Goal: Information Seeking & Learning: Learn about a topic

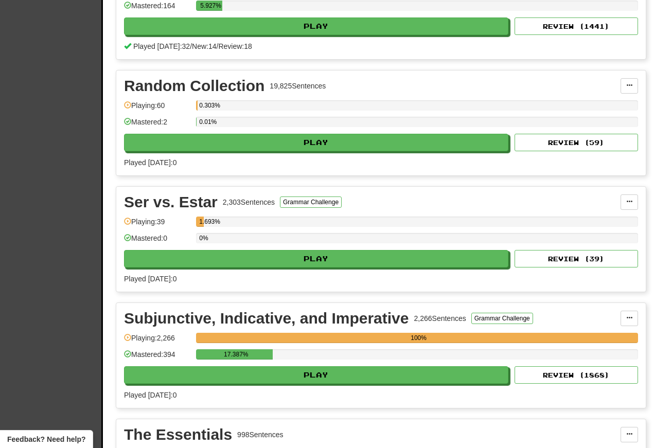
scroll to position [3733, 0]
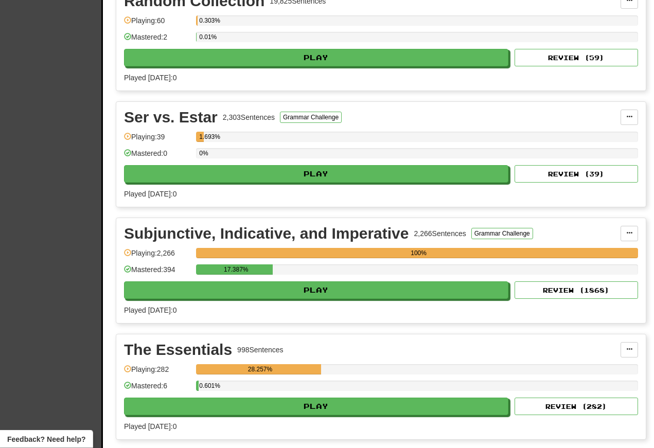
click at [222, 299] on button "Play" at bounding box center [316, 291] width 385 height 18
select select "**"
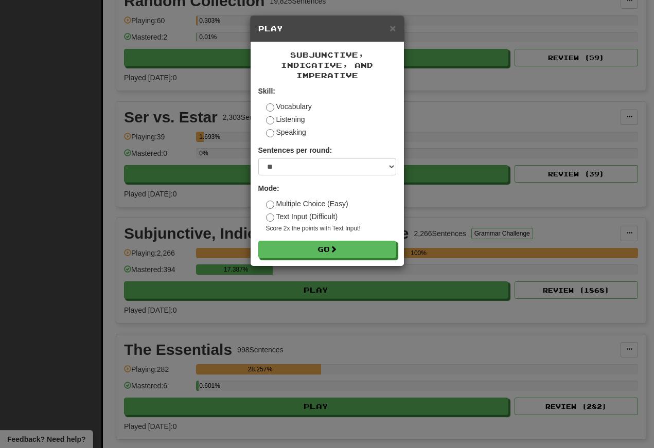
click at [292, 256] on button "Go" at bounding box center [327, 250] width 138 height 18
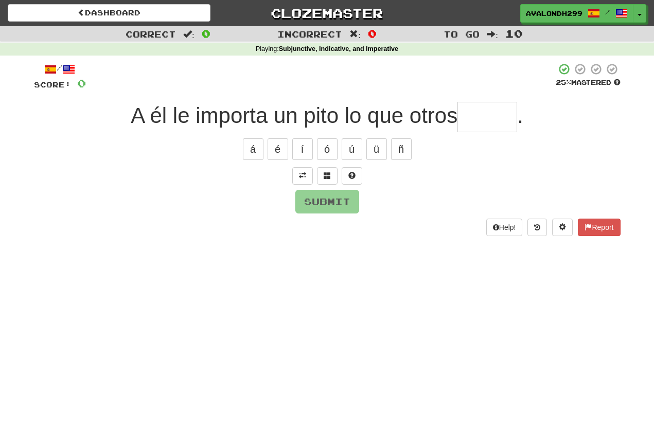
click at [250, 143] on button "á" at bounding box center [253, 150] width 21 height 22
type input "*"
click at [303, 175] on span at bounding box center [302, 175] width 7 height 7
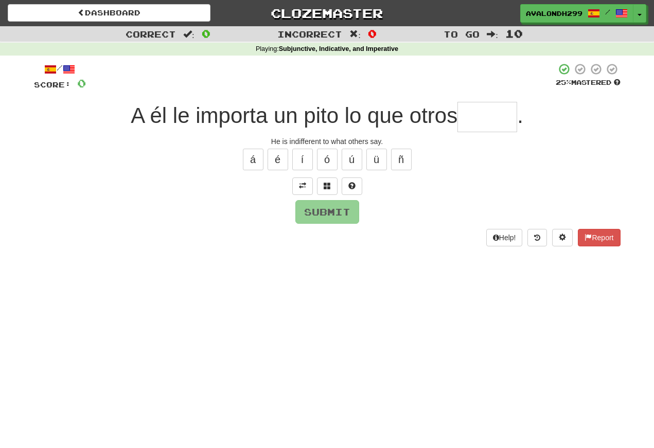
click at [469, 110] on input "text" at bounding box center [488, 117] width 60 height 30
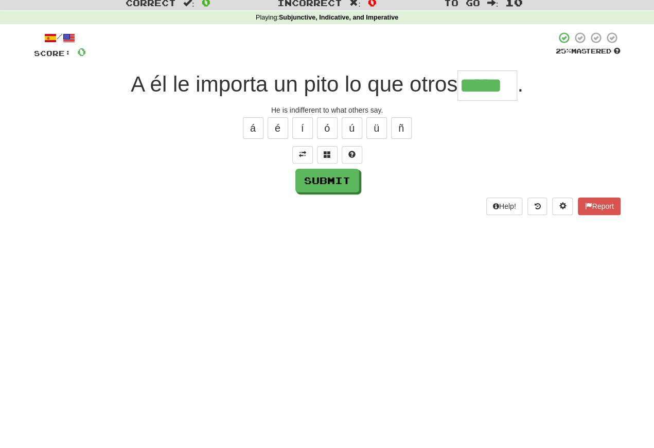
type input "*****"
click at [319, 192] on div "/ Score: 0 25 % Mastered A él le importa un pito lo que otros ***** . He is ind…" at bounding box center [327, 154] width 587 height 183
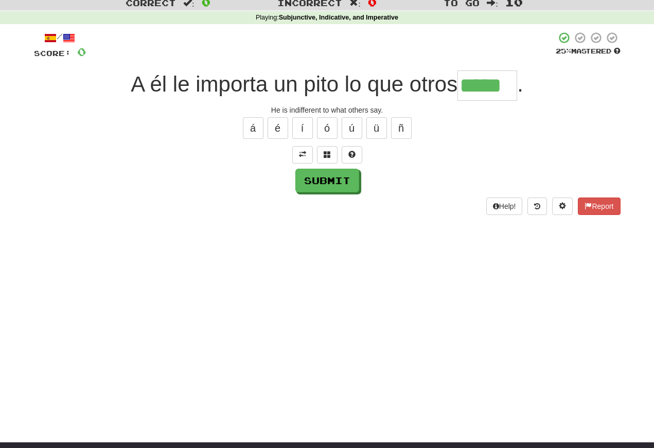
scroll to position [31, 0]
click at [325, 182] on button "Submit" at bounding box center [328, 181] width 64 height 24
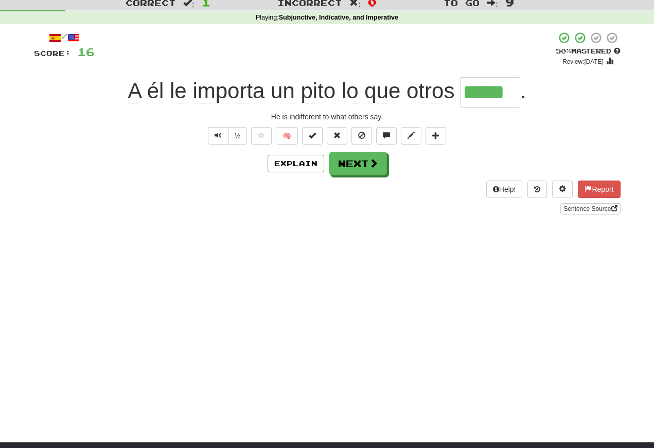
click at [211, 135] on button "Text-to-speech controls" at bounding box center [218, 136] width 21 height 18
click at [218, 128] on button "Text-to-speech controls" at bounding box center [218, 136] width 21 height 18
click at [222, 137] on button "Text-to-speech controls" at bounding box center [218, 136] width 21 height 18
click at [220, 136] on span "Text-to-speech controls" at bounding box center [218, 135] width 7 height 7
click at [348, 165] on button "Next" at bounding box center [359, 164] width 58 height 24
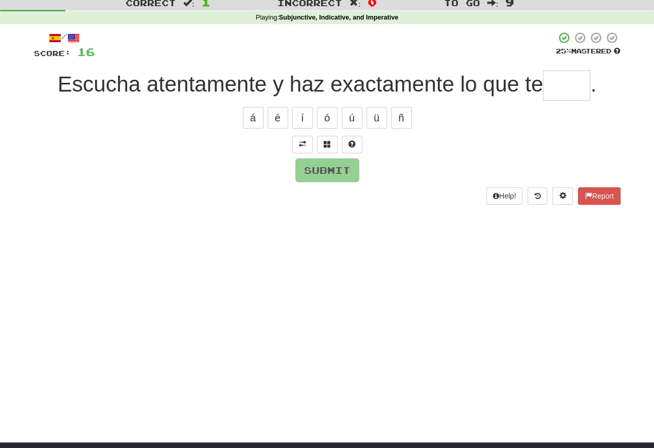
click at [303, 144] on span at bounding box center [302, 144] width 7 height 7
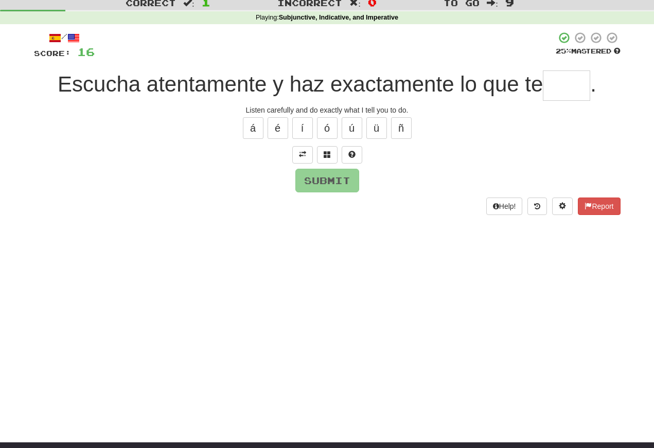
click at [557, 88] on input "text" at bounding box center [566, 86] width 47 height 30
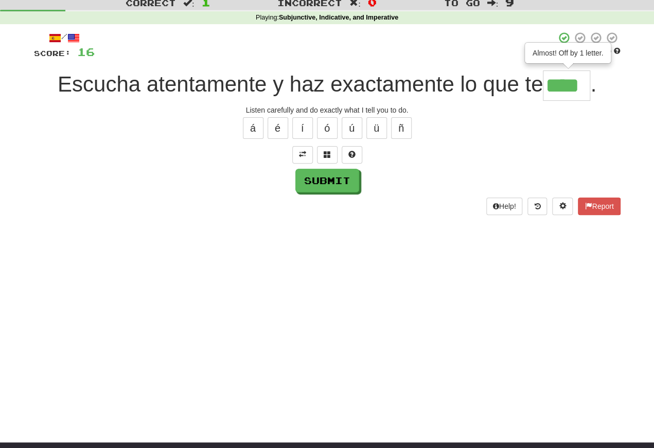
type input "****"
click at [324, 186] on button "Submit" at bounding box center [328, 181] width 64 height 24
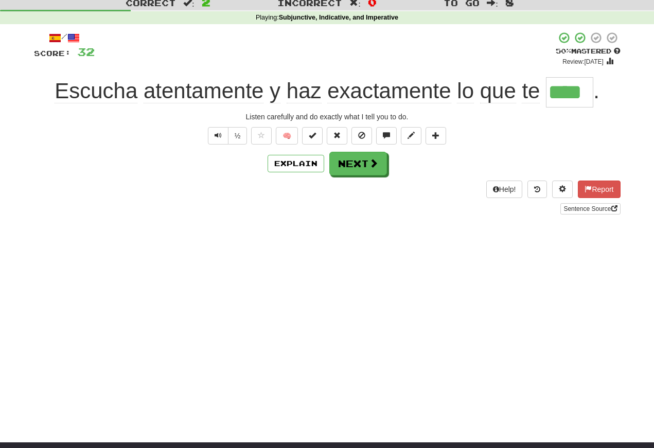
click at [218, 138] on span "Text-to-speech controls" at bounding box center [218, 135] width 7 height 7
click at [219, 132] on span "Text-to-speech controls" at bounding box center [218, 135] width 7 height 7
click at [217, 138] on span "Text-to-speech controls" at bounding box center [218, 135] width 7 height 7
click at [219, 134] on span "Text-to-speech controls" at bounding box center [218, 135] width 7 height 7
click at [218, 132] on span "Text-to-speech controls" at bounding box center [218, 135] width 7 height 7
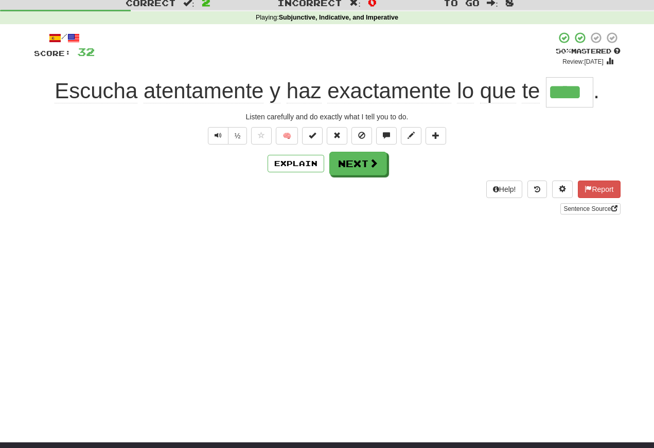
click at [220, 137] on span "Text-to-speech controls" at bounding box center [218, 135] width 7 height 7
click at [350, 160] on button "Next" at bounding box center [359, 164] width 58 height 24
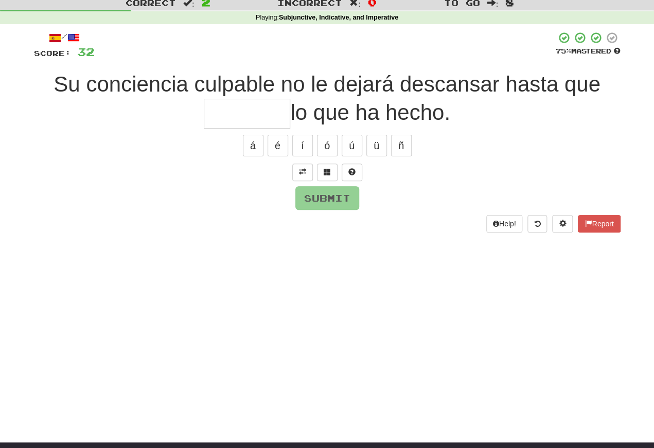
click at [302, 172] on span at bounding box center [302, 171] width 7 height 7
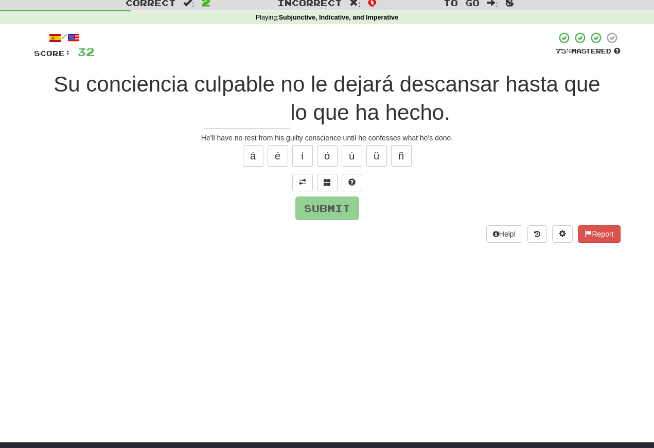
click at [209, 115] on input "text" at bounding box center [247, 114] width 87 height 30
click at [326, 179] on span at bounding box center [327, 182] width 7 height 7
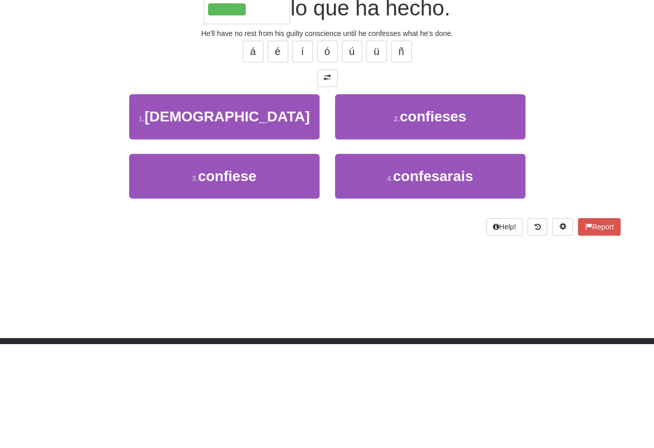
click at [216, 273] on span "confiese" at bounding box center [227, 281] width 59 height 16
type input "********"
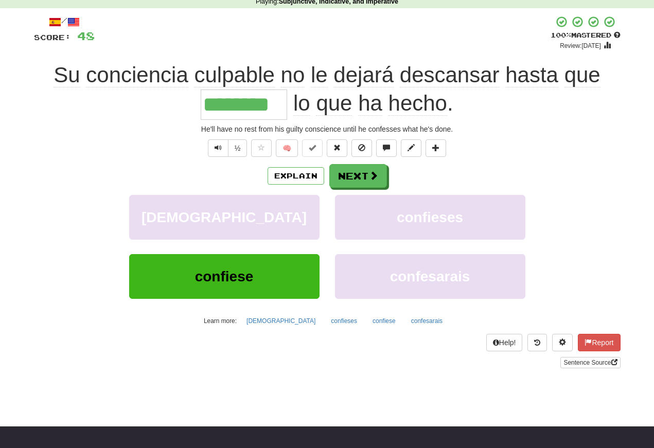
scroll to position [47, 0]
click at [221, 145] on button "Text-to-speech controls" at bounding box center [218, 149] width 21 height 18
click at [223, 142] on button "Text-to-speech controls" at bounding box center [218, 149] width 21 height 18
click at [217, 145] on span "Text-to-speech controls" at bounding box center [218, 147] width 7 height 7
click at [222, 146] on button "Text-to-speech controls" at bounding box center [218, 149] width 21 height 18
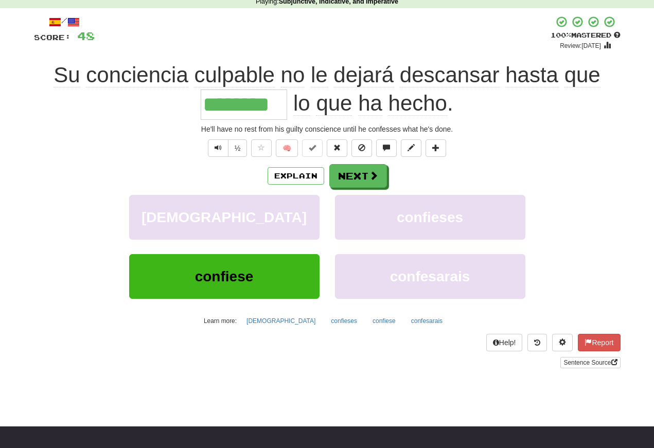
click at [222, 146] on button "Text-to-speech controls" at bounding box center [218, 149] width 21 height 18
click at [217, 146] on span "Text-to-speech controls" at bounding box center [218, 147] width 7 height 7
click at [221, 145] on button "Text-to-speech controls" at bounding box center [218, 149] width 21 height 18
click at [367, 174] on button "Next" at bounding box center [359, 176] width 58 height 24
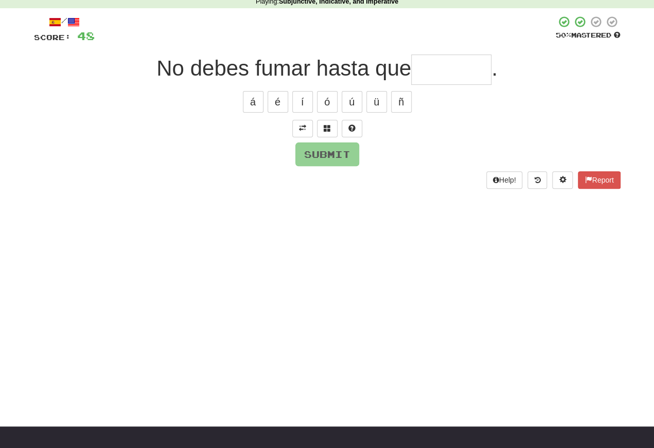
click at [301, 125] on span at bounding box center [302, 128] width 7 height 7
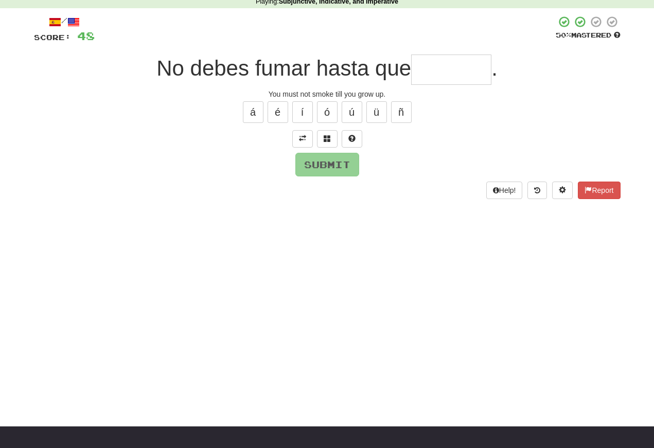
click at [425, 72] on input "text" at bounding box center [451, 70] width 80 height 30
click at [328, 137] on span at bounding box center [327, 138] width 7 height 7
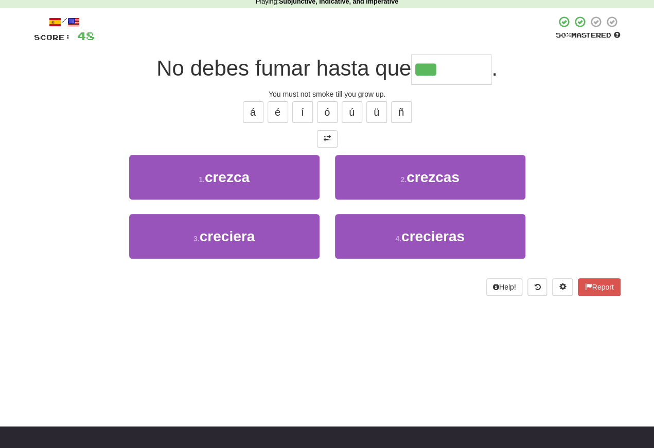
click at [224, 182] on span "crezca" at bounding box center [227, 177] width 45 height 16
type input "*******"
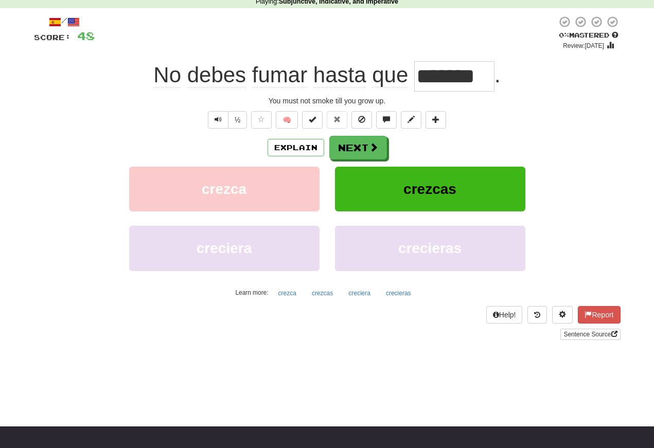
click at [223, 125] on button "Text-to-speech controls" at bounding box center [218, 120] width 21 height 18
click at [217, 117] on span "Text-to-speech controls" at bounding box center [218, 119] width 7 height 7
click at [219, 122] on span "Text-to-speech controls" at bounding box center [218, 119] width 7 height 7
click at [223, 116] on button "Text-to-speech controls" at bounding box center [218, 120] width 21 height 18
click at [218, 116] on span "Text-to-speech controls" at bounding box center [218, 119] width 7 height 7
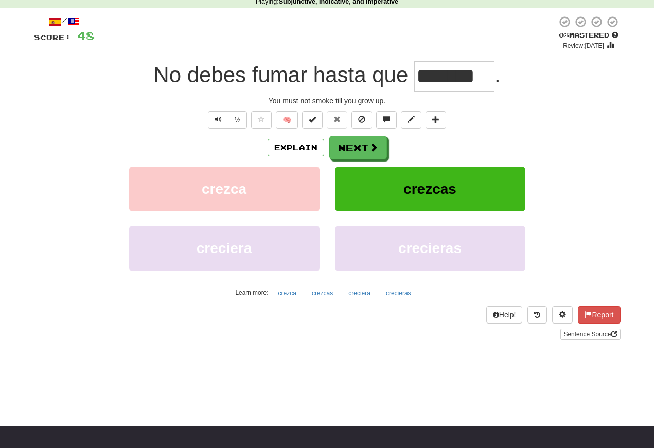
click at [222, 116] on button "Text-to-speech controls" at bounding box center [218, 120] width 21 height 18
click at [357, 148] on button "Next" at bounding box center [359, 148] width 58 height 24
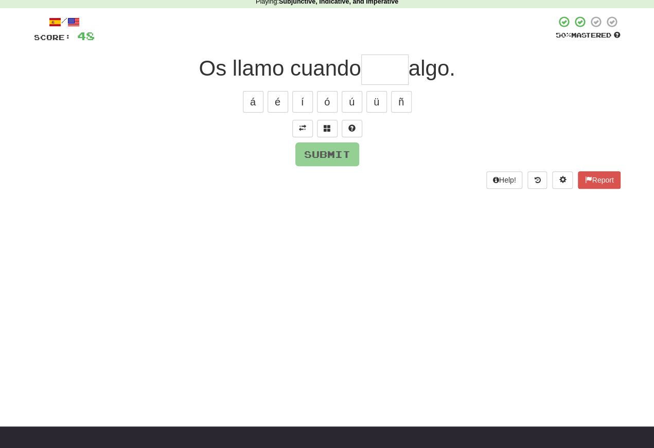
click at [302, 128] on span at bounding box center [302, 128] width 7 height 7
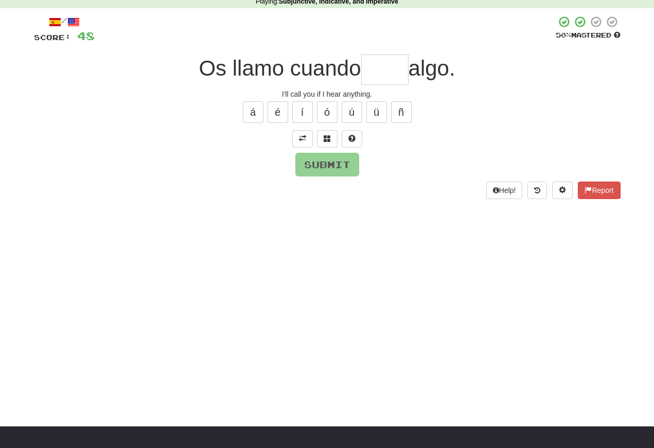
click at [381, 72] on input "text" at bounding box center [384, 70] width 47 height 30
type input "****"
click at [322, 164] on button "Submit" at bounding box center [328, 165] width 64 height 24
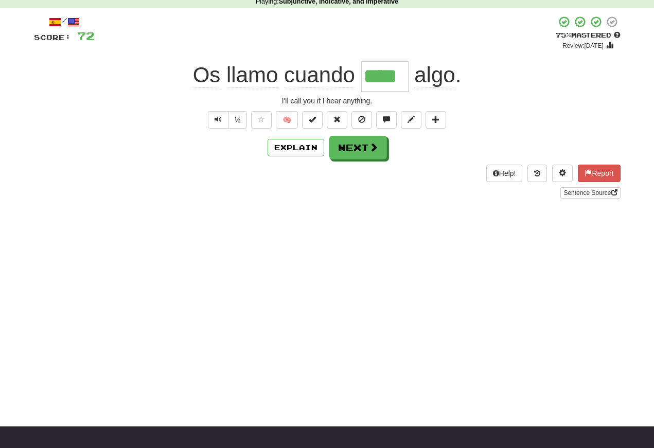
click at [217, 119] on span "Text-to-speech controls" at bounding box center [218, 119] width 7 height 7
click at [216, 116] on span "Text-to-speech controls" at bounding box center [218, 119] width 7 height 7
click at [223, 127] on button "Text-to-speech controls" at bounding box center [218, 120] width 21 height 18
click at [215, 116] on span "Text-to-speech controls" at bounding box center [218, 119] width 7 height 7
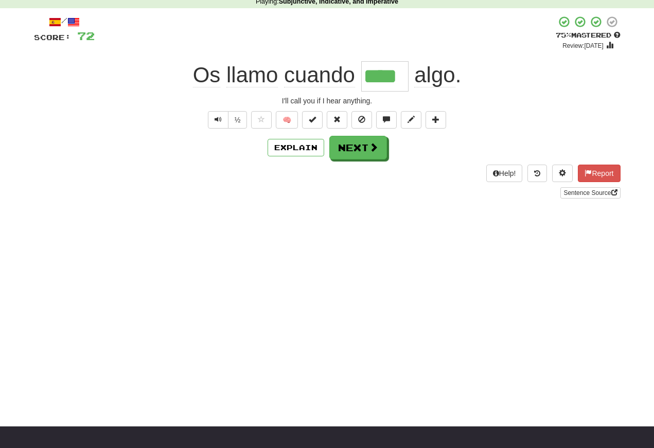
click at [221, 119] on button "Text-to-speech controls" at bounding box center [218, 120] width 21 height 18
click at [221, 122] on button "Text-to-speech controls" at bounding box center [218, 120] width 21 height 18
click at [223, 123] on button "Text-to-speech controls" at bounding box center [218, 120] width 21 height 18
click at [213, 119] on button "Text-to-speech controls" at bounding box center [218, 120] width 21 height 18
click at [220, 123] on span "Text-to-speech controls" at bounding box center [218, 119] width 7 height 7
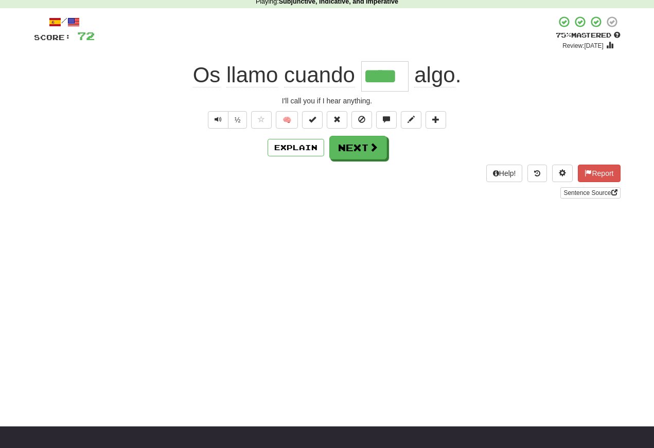
click at [351, 146] on button "Next" at bounding box center [359, 148] width 58 height 24
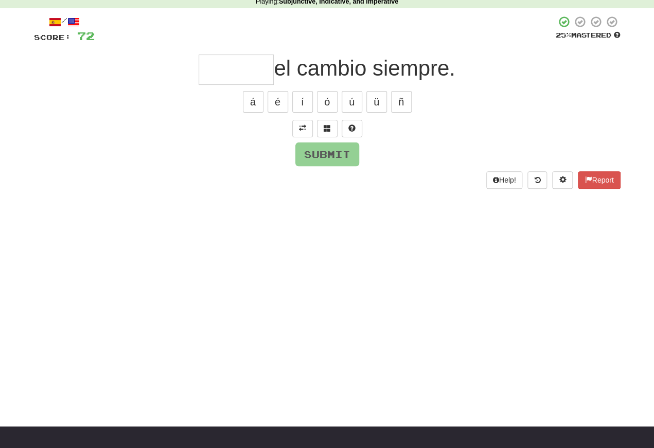
click at [301, 126] on span at bounding box center [302, 128] width 7 height 7
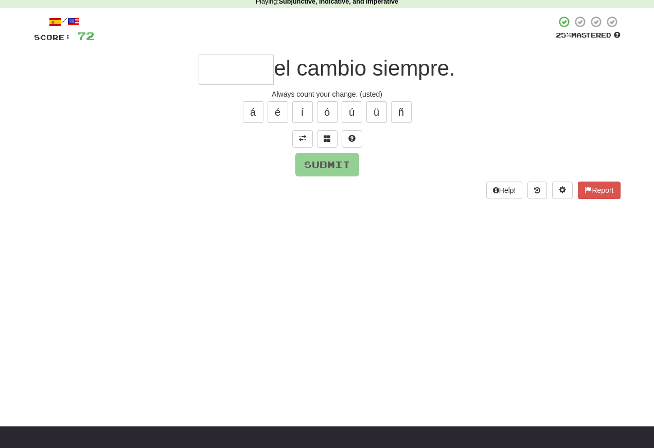
click at [203, 71] on input "text" at bounding box center [236, 70] width 75 height 30
click at [319, 167] on button "Submit" at bounding box center [328, 165] width 64 height 24
type input "******"
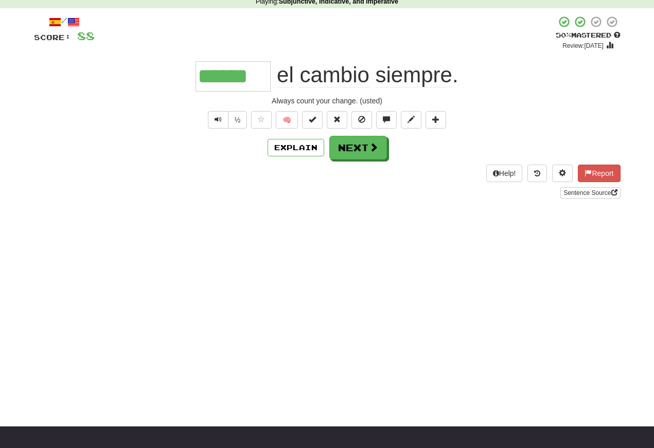
click at [217, 123] on span "Text-to-speech controls" at bounding box center [218, 119] width 7 height 7
click at [215, 116] on span "Text-to-speech controls" at bounding box center [218, 119] width 7 height 7
click at [220, 120] on span "Text-to-speech controls" at bounding box center [218, 119] width 7 height 7
click at [215, 113] on button "Text-to-speech controls" at bounding box center [218, 120] width 21 height 18
click at [215, 118] on span "Text-to-speech controls" at bounding box center [218, 119] width 7 height 7
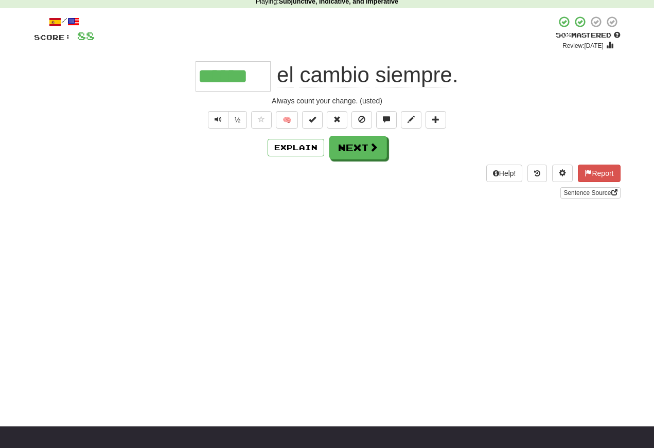
click at [216, 118] on span "Text-to-speech controls" at bounding box center [218, 119] width 7 height 7
click at [216, 119] on span "Text-to-speech controls" at bounding box center [218, 119] width 7 height 7
click at [217, 120] on span "Text-to-speech controls" at bounding box center [218, 119] width 7 height 7
click at [364, 146] on button "Next" at bounding box center [359, 148] width 58 height 24
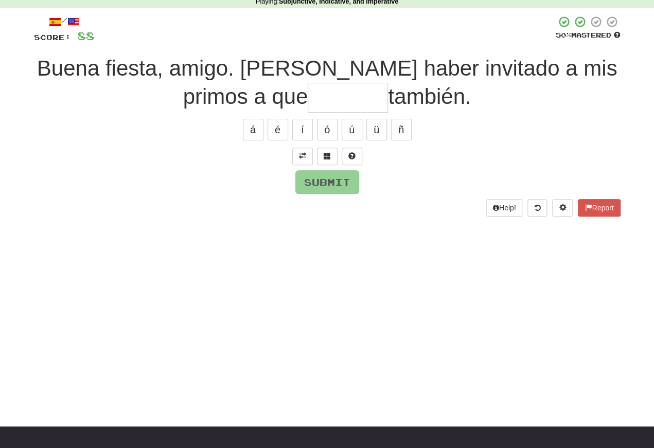
click at [302, 152] on span at bounding box center [302, 155] width 7 height 7
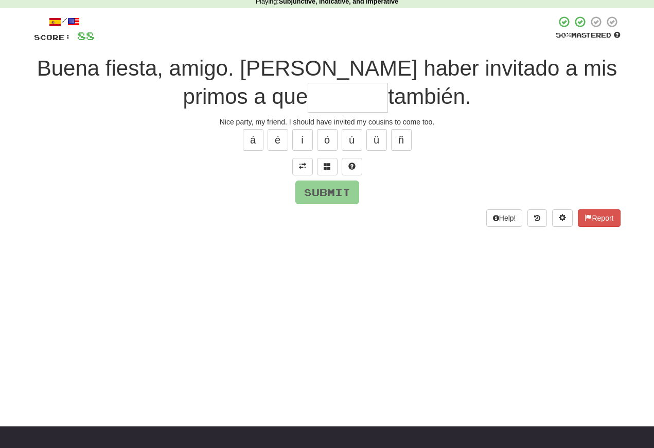
click at [308, 98] on input "text" at bounding box center [348, 98] width 80 height 30
type input "********"
click at [314, 191] on button "Submit" at bounding box center [328, 193] width 64 height 24
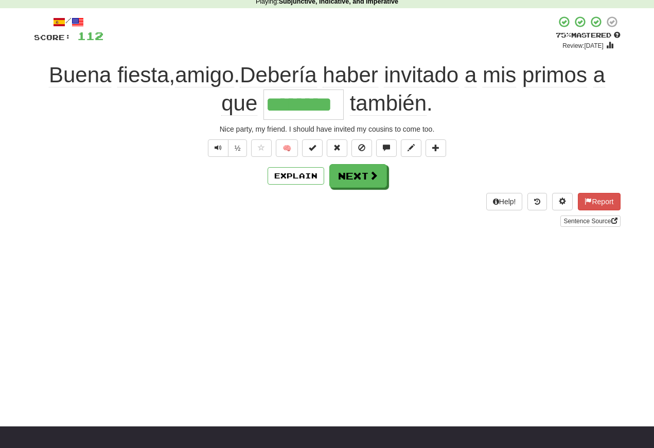
click at [218, 145] on span "Text-to-speech controls" at bounding box center [218, 147] width 7 height 7
click at [221, 148] on button "Text-to-speech controls" at bounding box center [218, 149] width 21 height 18
click at [358, 179] on button "Next" at bounding box center [359, 176] width 58 height 24
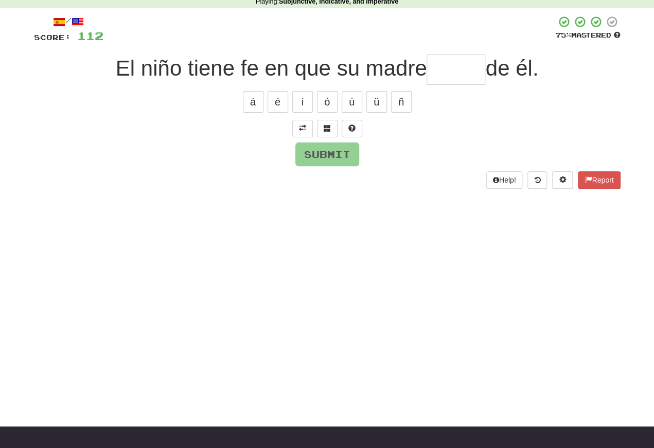
click at [301, 126] on span at bounding box center [302, 128] width 7 height 7
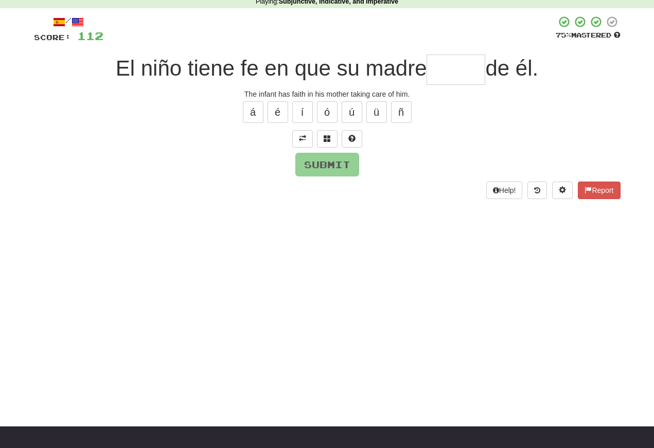
click at [436, 73] on input "text" at bounding box center [456, 70] width 59 height 30
type input "*****"
click at [327, 159] on button "Submit" at bounding box center [328, 165] width 64 height 24
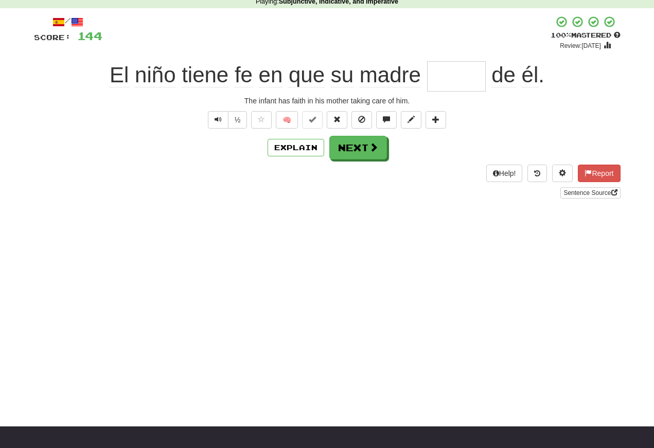
click at [215, 120] on span "Text-to-speech controls" at bounding box center [218, 119] width 7 height 7
click at [224, 120] on button "Text-to-speech controls" at bounding box center [218, 120] width 21 height 18
click at [220, 119] on span "Text-to-speech controls" at bounding box center [218, 119] width 7 height 7
click at [221, 119] on button "Text-to-speech controls" at bounding box center [218, 120] width 21 height 18
click at [349, 144] on button "Next" at bounding box center [359, 148] width 58 height 24
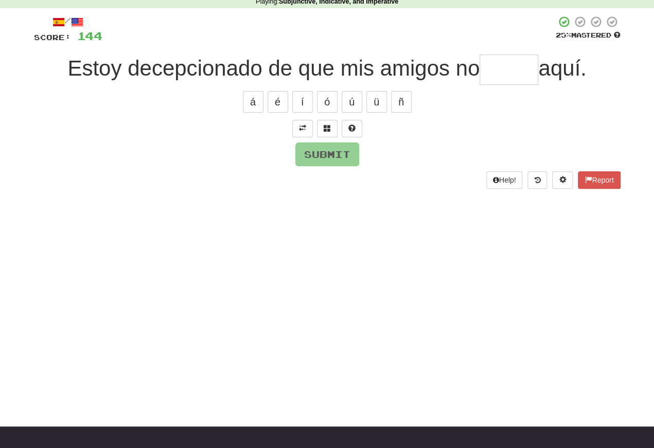
click at [306, 128] on span at bounding box center [302, 128] width 7 height 7
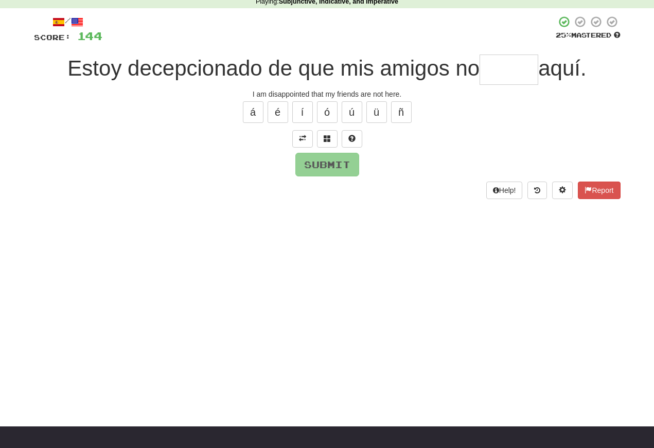
click at [499, 66] on input "text" at bounding box center [509, 70] width 59 height 30
click at [284, 113] on button "é" at bounding box center [278, 112] width 21 height 22
type input "*****"
click at [316, 161] on button "Submit" at bounding box center [328, 165] width 64 height 24
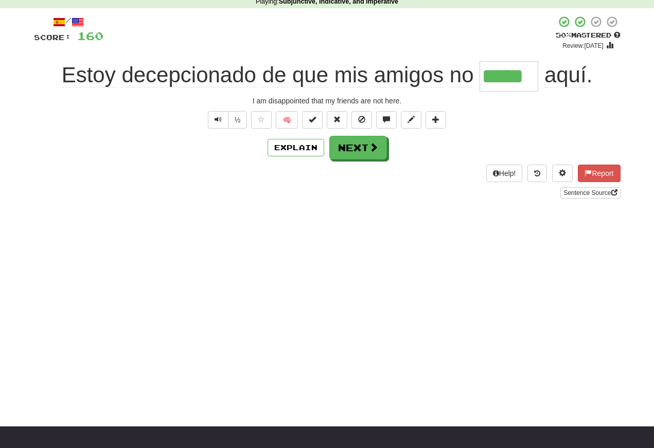
click at [219, 120] on span "Text-to-speech controls" at bounding box center [218, 119] width 7 height 7
click at [219, 119] on span "Text-to-speech controls" at bounding box center [218, 119] width 7 height 7
click at [219, 123] on span "Text-to-speech controls" at bounding box center [218, 119] width 7 height 7
click at [218, 116] on span "Text-to-speech controls" at bounding box center [218, 119] width 7 height 7
click at [220, 123] on span "Text-to-speech controls" at bounding box center [218, 119] width 7 height 7
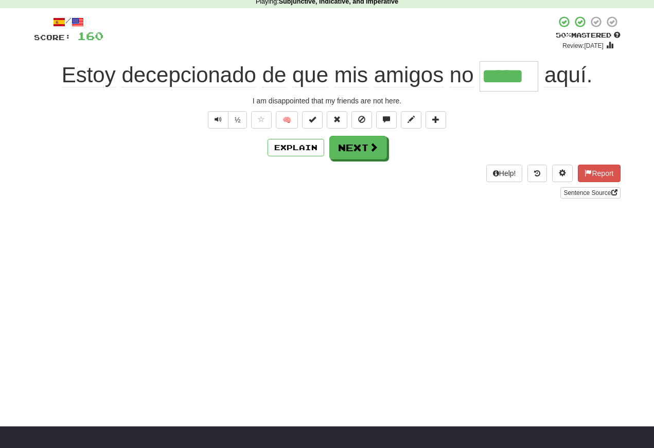
click at [224, 118] on button "Text-to-speech controls" at bounding box center [218, 120] width 21 height 18
click at [354, 150] on button "Next" at bounding box center [359, 148] width 58 height 24
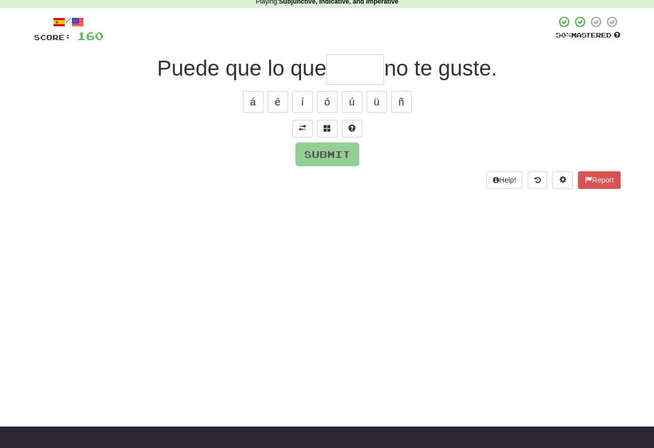
click at [301, 125] on span at bounding box center [302, 128] width 7 height 7
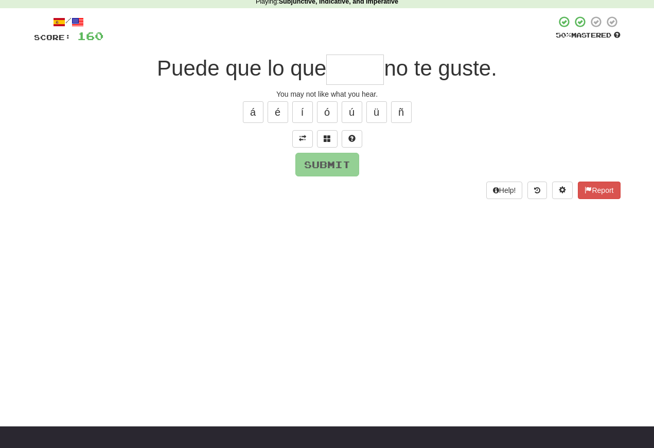
click at [337, 77] on input "text" at bounding box center [355, 70] width 58 height 30
type input "*****"
click at [315, 161] on button "Submit" at bounding box center [328, 165] width 64 height 24
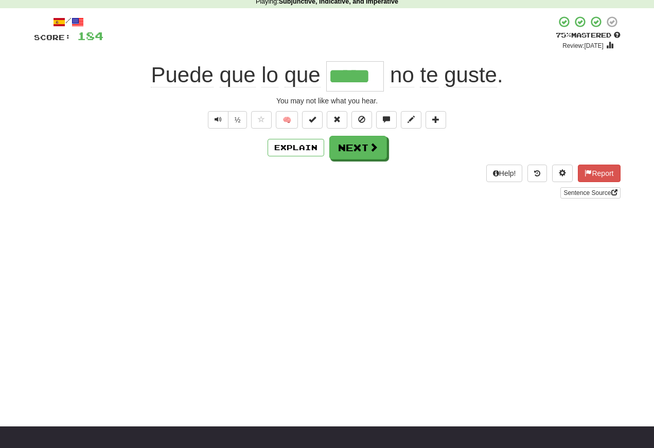
click at [217, 123] on span "Text-to-speech controls" at bounding box center [218, 119] width 7 height 7
click at [223, 122] on button "Text-to-speech controls" at bounding box center [218, 120] width 21 height 18
click at [220, 121] on span "Text-to-speech controls" at bounding box center [218, 119] width 7 height 7
click at [224, 123] on button "Text-to-speech controls" at bounding box center [218, 120] width 21 height 18
click at [222, 123] on button "Text-to-speech controls" at bounding box center [218, 120] width 21 height 18
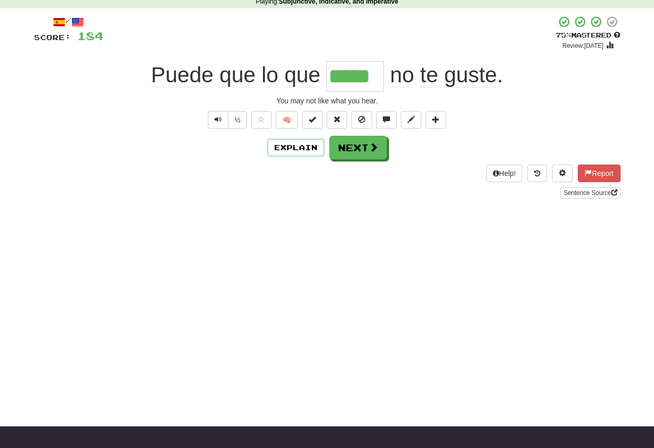
click at [223, 116] on button "Text-to-speech controls" at bounding box center [218, 120] width 21 height 18
click at [220, 120] on span "Text-to-speech controls" at bounding box center [218, 119] width 7 height 7
click at [224, 116] on button "Text-to-speech controls" at bounding box center [218, 120] width 21 height 18
click at [356, 152] on button "Next" at bounding box center [359, 148] width 58 height 24
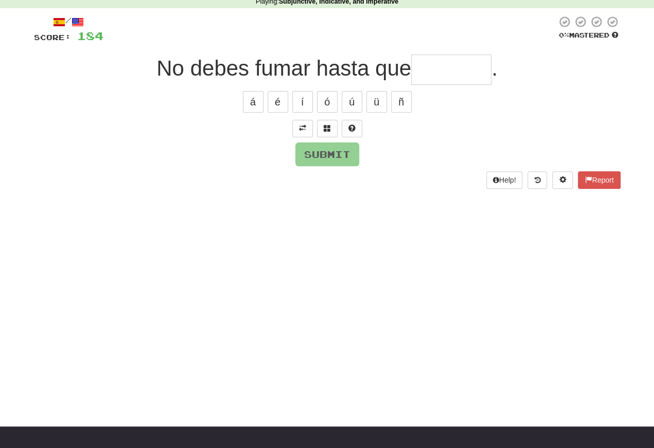
click at [304, 125] on span at bounding box center [302, 128] width 7 height 7
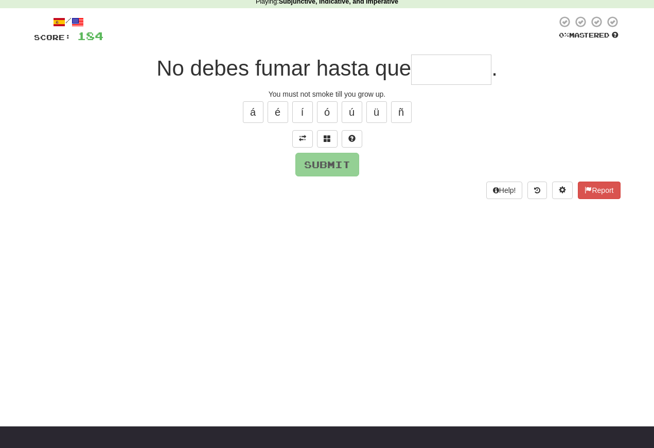
click at [428, 74] on input "text" at bounding box center [451, 70] width 80 height 30
type input "*******"
click at [323, 163] on button "Submit" at bounding box center [328, 165] width 64 height 24
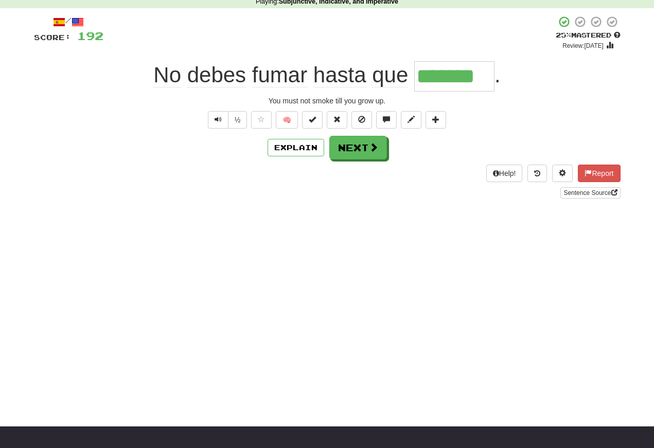
click at [218, 117] on span "Text-to-speech controls" at bounding box center [218, 119] width 7 height 7
click at [222, 120] on button "Text-to-speech controls" at bounding box center [218, 120] width 21 height 18
click at [225, 124] on button "Text-to-speech controls" at bounding box center [218, 120] width 21 height 18
click at [221, 113] on button "Text-to-speech controls" at bounding box center [218, 120] width 21 height 18
click at [220, 119] on span "Text-to-speech controls" at bounding box center [218, 119] width 7 height 7
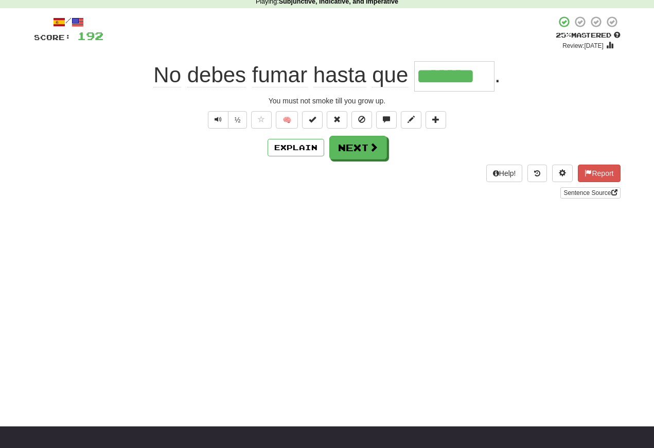
click at [223, 115] on button "Text-to-speech controls" at bounding box center [218, 120] width 21 height 18
click at [224, 121] on button "Text-to-speech controls" at bounding box center [218, 120] width 21 height 18
click at [222, 122] on button "Text-to-speech controls" at bounding box center [218, 120] width 21 height 18
click at [222, 118] on button "Text-to-speech controls" at bounding box center [218, 120] width 21 height 18
click at [221, 115] on button "Text-to-speech controls" at bounding box center [218, 120] width 21 height 18
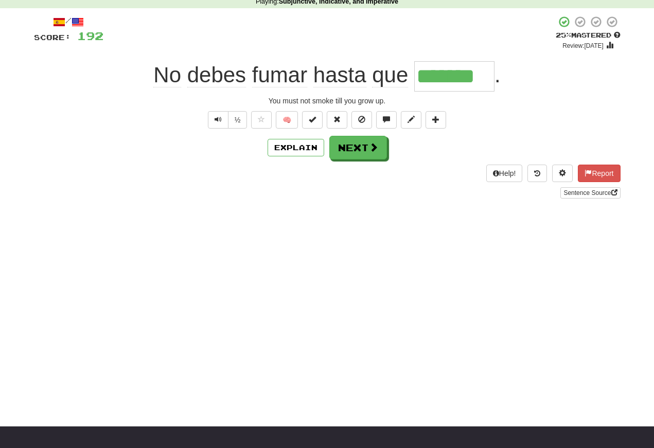
click at [224, 118] on button "Text-to-speech controls" at bounding box center [218, 120] width 21 height 18
click at [356, 149] on button "Next" at bounding box center [359, 148] width 58 height 24
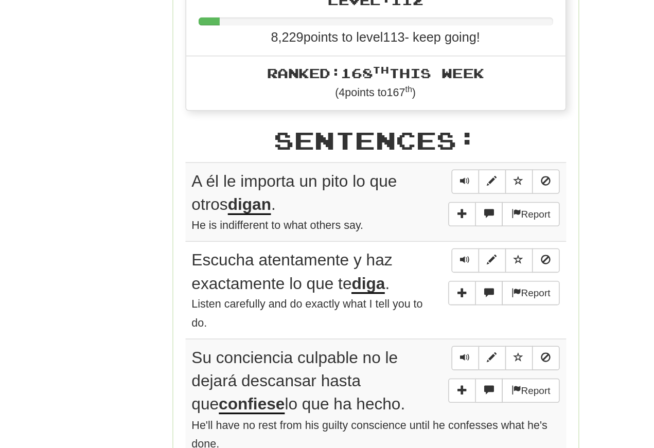
scroll to position [380, 0]
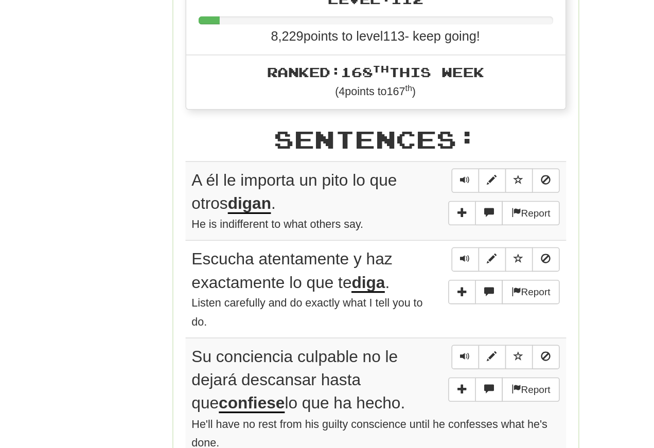
click at [381, 264] on span "Sentence controls" at bounding box center [384, 267] width 6 height 6
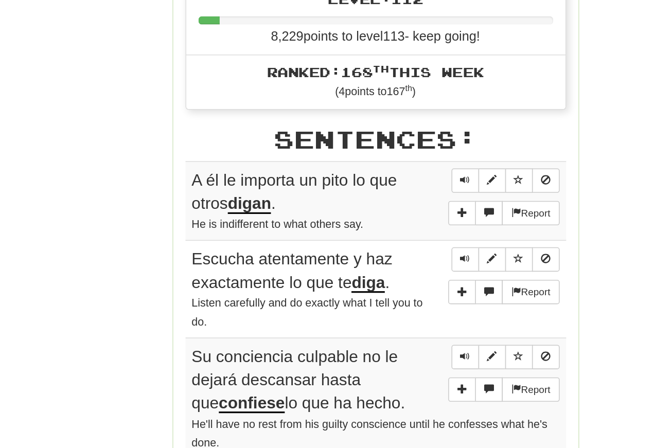
click at [381, 264] on span "Sentence controls" at bounding box center [384, 267] width 6 height 6
click at [381, 314] on span "Sentence controls" at bounding box center [384, 317] width 6 height 6
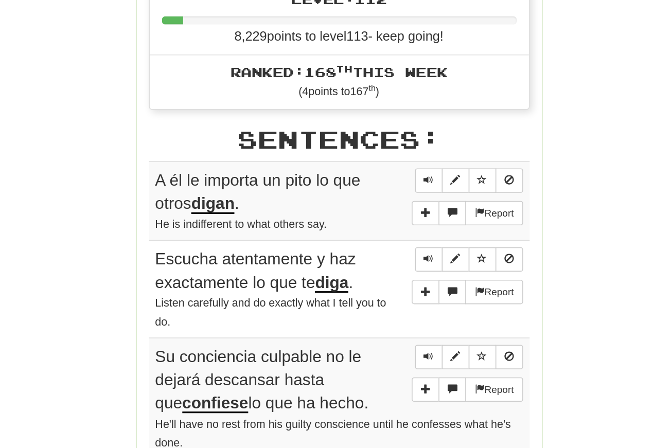
click at [381, 314] on span "Sentence controls" at bounding box center [384, 317] width 6 height 6
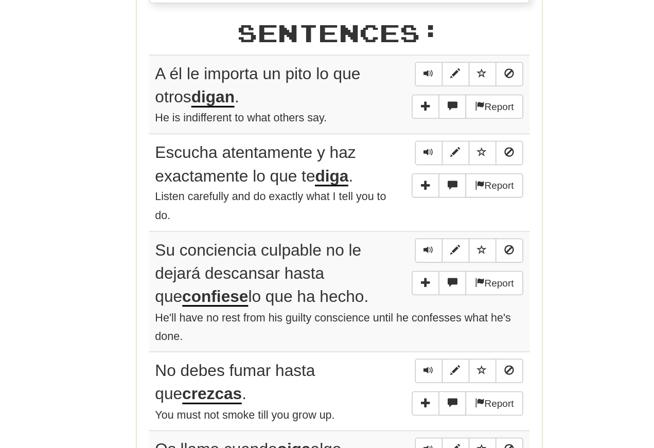
click at [381, 308] on span "Sentence controls" at bounding box center [384, 311] width 6 height 6
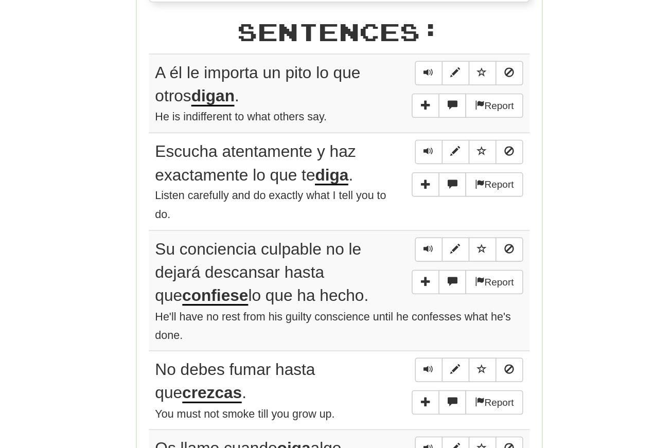
click at [381, 307] on span "Sentence controls" at bounding box center [384, 310] width 6 height 6
click at [375, 303] on button "Sentence controls" at bounding box center [384, 310] width 18 height 15
click at [381, 307] on span "Sentence controls" at bounding box center [384, 310] width 6 height 6
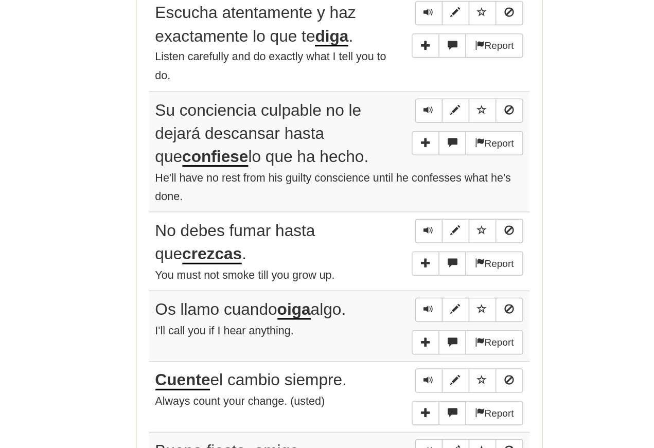
scroll to position [538, 0]
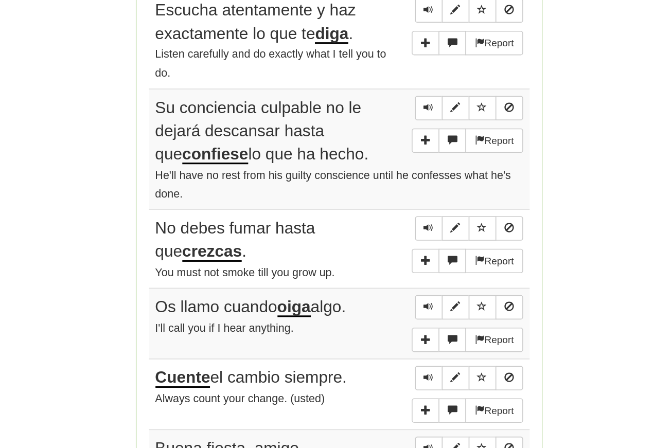
click at [381, 294] on span "Sentence controls" at bounding box center [384, 297] width 6 height 6
click at [375, 290] on button "Sentence controls" at bounding box center [384, 297] width 18 height 15
click at [381, 294] on span "Sentence controls" at bounding box center [384, 297] width 6 height 6
click at [381, 344] on span "Sentence controls" at bounding box center [384, 347] width 6 height 6
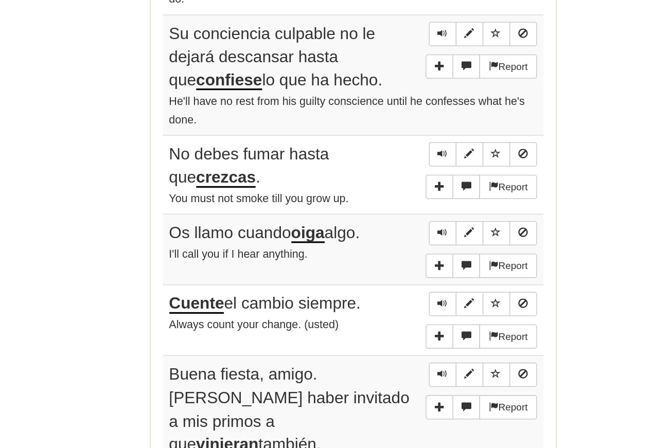
scroll to position [586, 0]
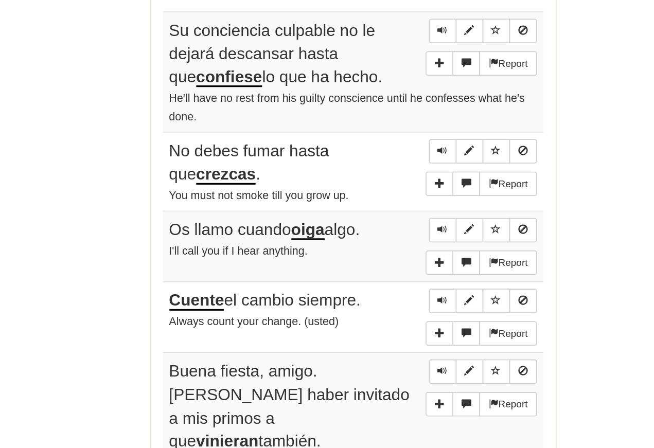
click at [381, 295] on span "Sentence controls" at bounding box center [384, 298] width 6 height 6
click at [375, 336] on button "Sentence controls" at bounding box center [384, 343] width 18 height 15
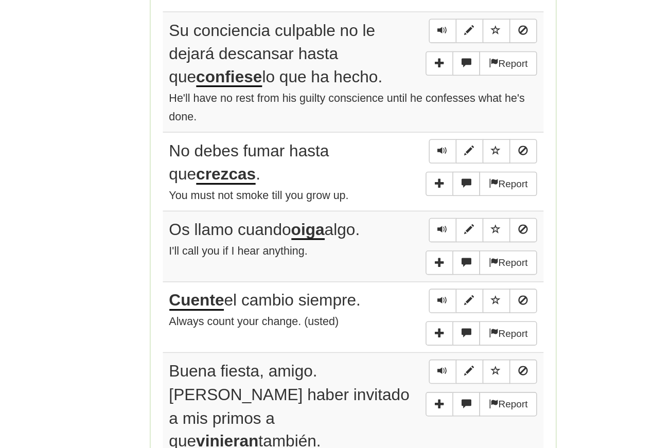
click at [381, 340] on span "Sentence controls" at bounding box center [384, 343] width 6 height 6
click at [375, 336] on button "Sentence controls" at bounding box center [384, 343] width 18 height 15
click at [381, 340] on span "Sentence controls" at bounding box center [384, 343] width 6 height 6
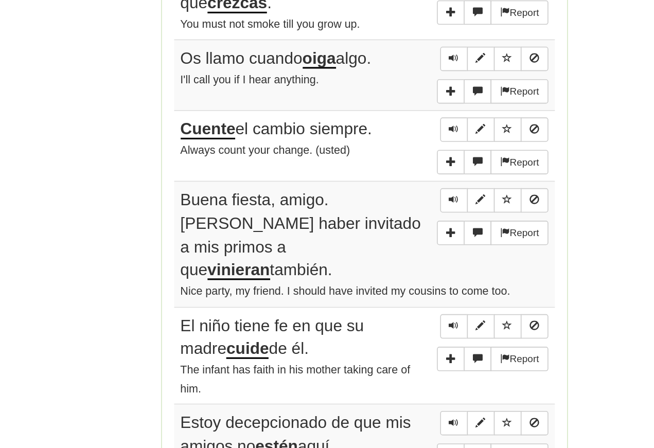
scroll to position [697, 0]
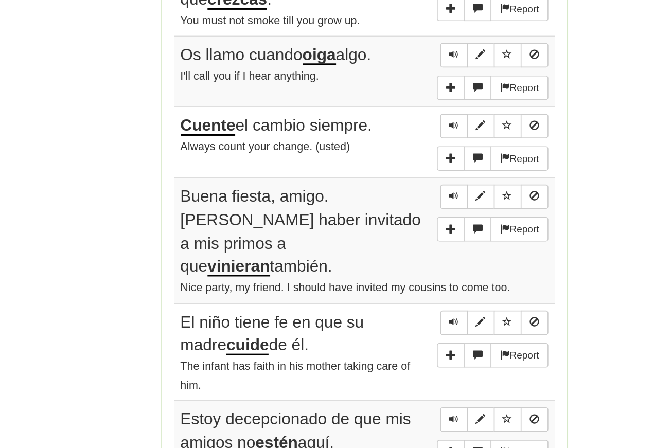
click at [381, 274] on span "Sentence controls" at bounding box center [384, 277] width 6 height 6
click at [375, 270] on button "Sentence controls" at bounding box center [384, 277] width 18 height 15
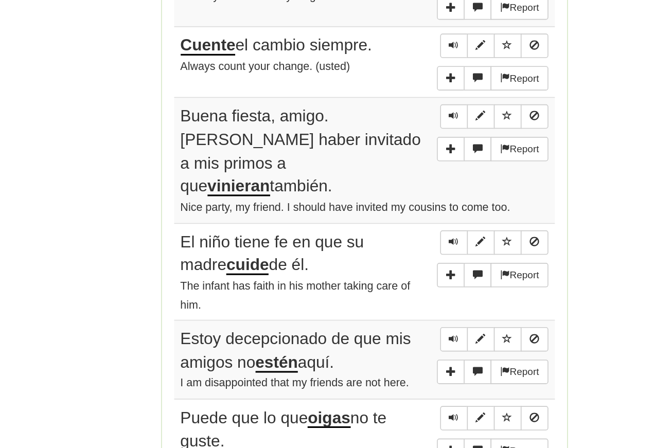
scroll to position [758, 0]
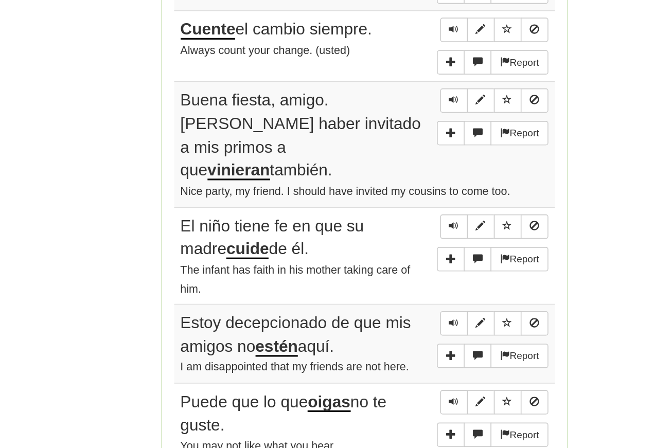
click at [381, 292] on span "Sentence controls" at bounding box center [384, 295] width 6 height 6
click at [375, 288] on button "Sentence controls" at bounding box center [384, 295] width 18 height 15
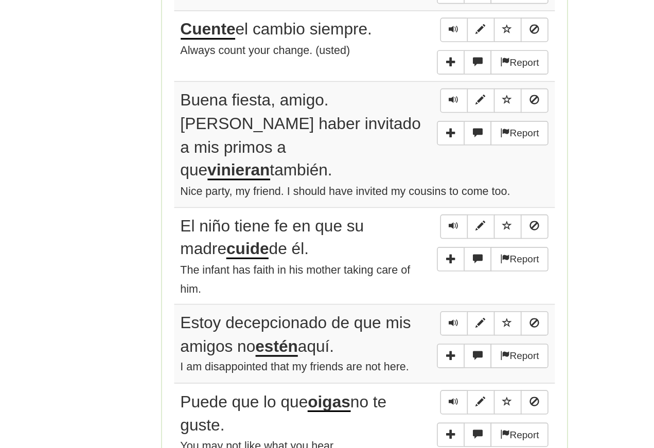
click at [375, 288] on button "Sentence controls" at bounding box center [384, 295] width 18 height 15
click at [381, 292] on span "Sentence controls" at bounding box center [384, 295] width 6 height 6
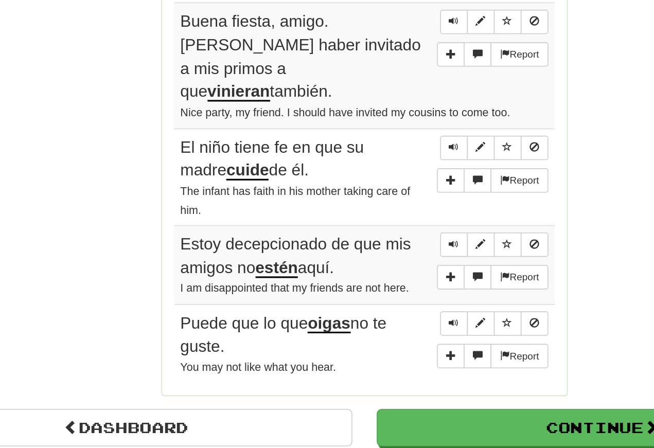
scroll to position [813, 0]
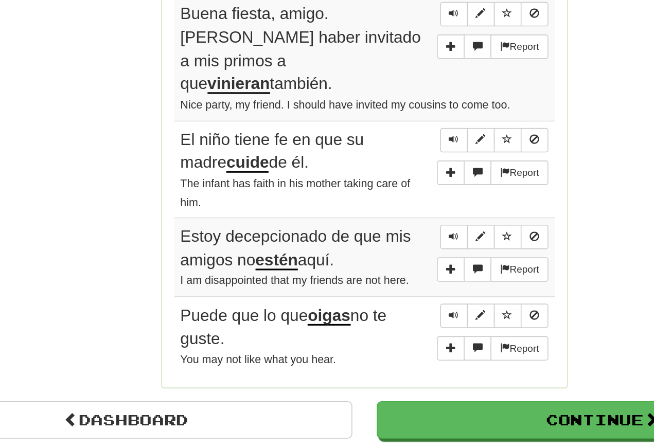
click at [381, 299] on span "Sentence controls" at bounding box center [384, 302] width 6 height 6
click at [375, 295] on button "Sentence controls" at bounding box center [384, 302] width 18 height 15
click at [381, 299] on span "Sentence controls" at bounding box center [384, 302] width 6 height 6
click at [381, 349] on span "Sentence controls" at bounding box center [384, 352] width 6 height 6
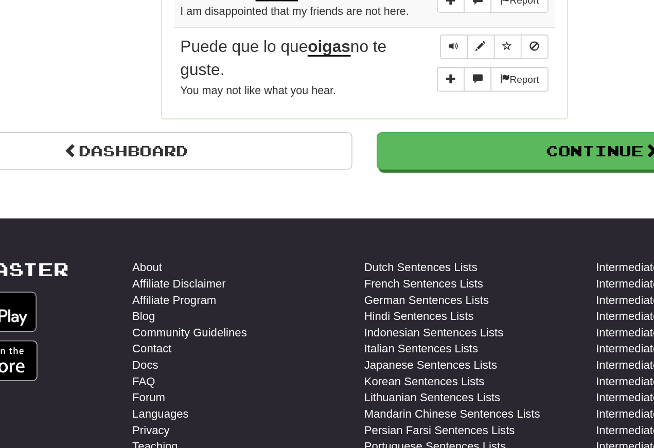
scroll to position [987, 0]
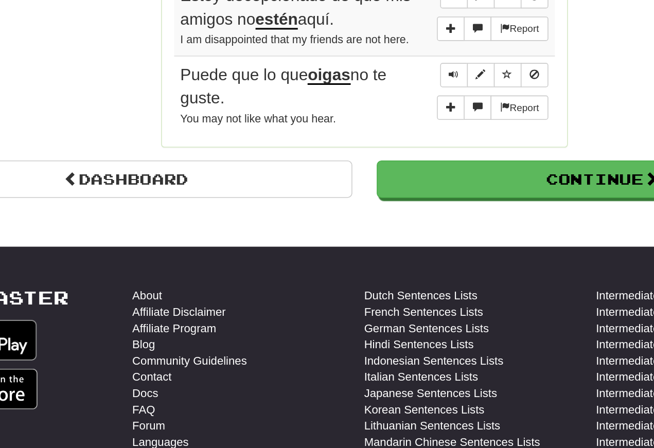
click at [381, 176] on span "Sentence controls" at bounding box center [384, 179] width 6 height 6
click at [82, 233] on link "Dashboard" at bounding box center [177, 245] width 286 height 24
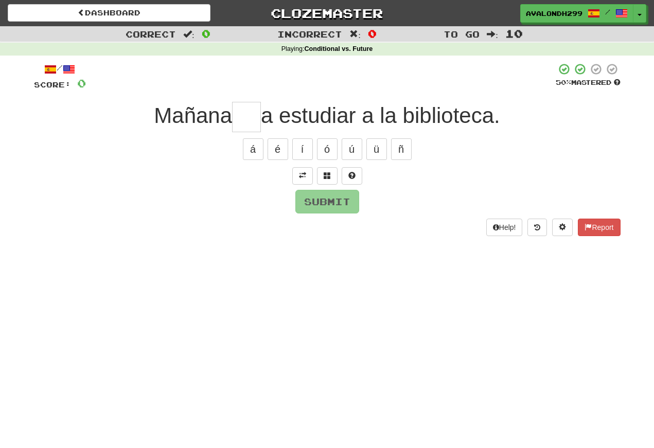
click at [303, 172] on span at bounding box center [302, 175] width 7 height 7
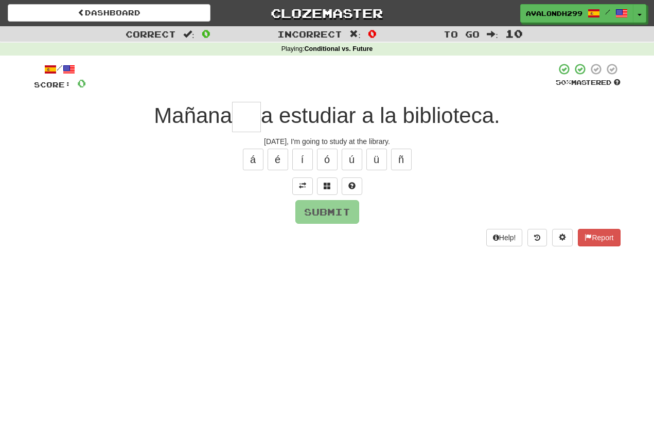
click at [241, 113] on input "text" at bounding box center [246, 117] width 29 height 30
type input "*"
click at [284, 171] on div "á é í ó ú ü ñ" at bounding box center [327, 160] width 587 height 26
click at [279, 157] on button "é" at bounding box center [278, 160] width 21 height 22
type input "***"
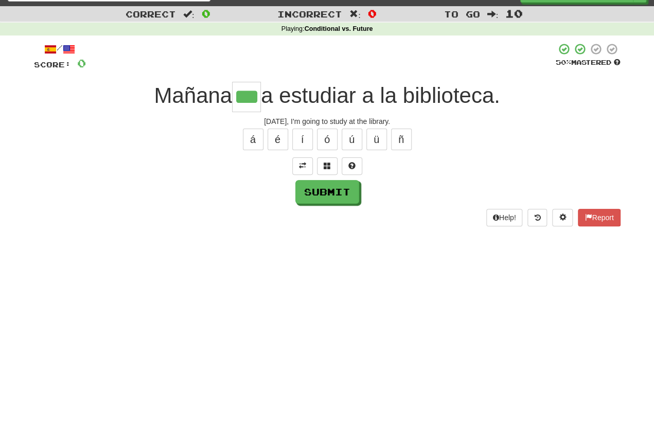
click at [320, 200] on button "Submit" at bounding box center [328, 212] width 64 height 24
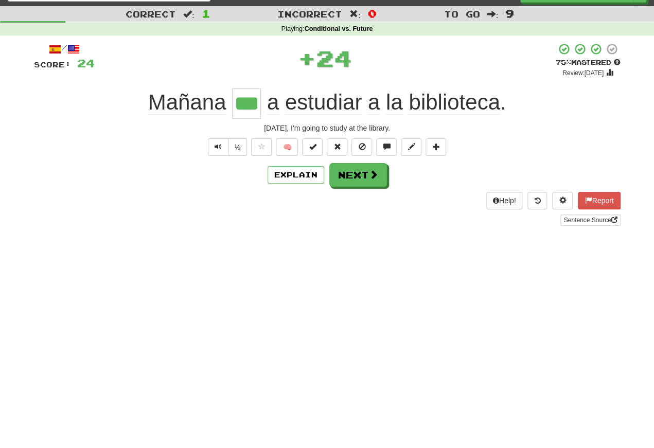
scroll to position [20, 0]
click at [223, 151] on button "Text-to-speech controls" at bounding box center [218, 148] width 21 height 18
click at [221, 150] on button "Text-to-speech controls" at bounding box center [218, 148] width 21 height 18
click at [359, 177] on button "Next" at bounding box center [359, 175] width 58 height 24
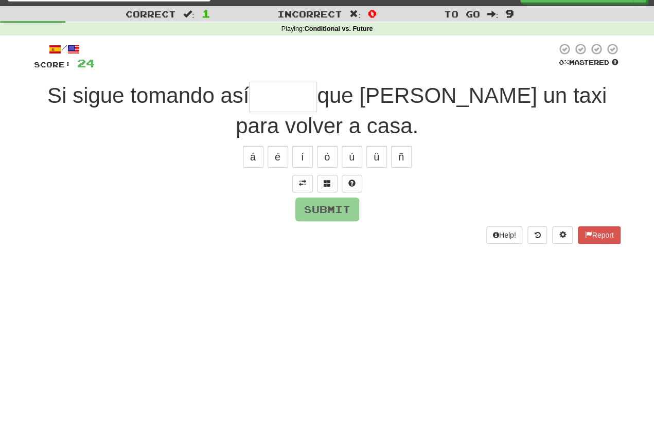
click at [303, 177] on button at bounding box center [302, 184] width 21 height 18
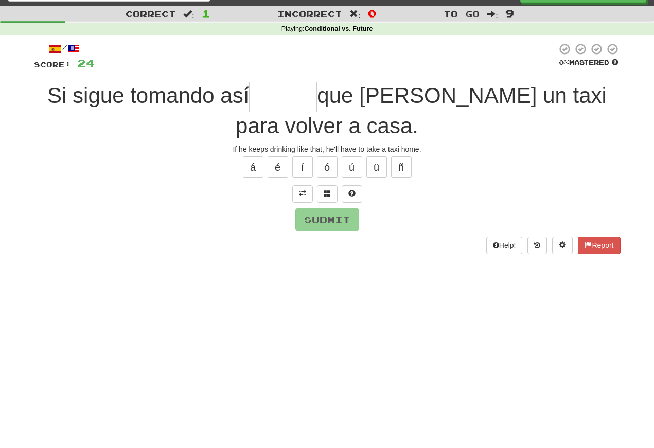
click at [256, 96] on input "text" at bounding box center [283, 97] width 68 height 30
click at [256, 166] on button "á" at bounding box center [253, 168] width 21 height 22
type input "******"
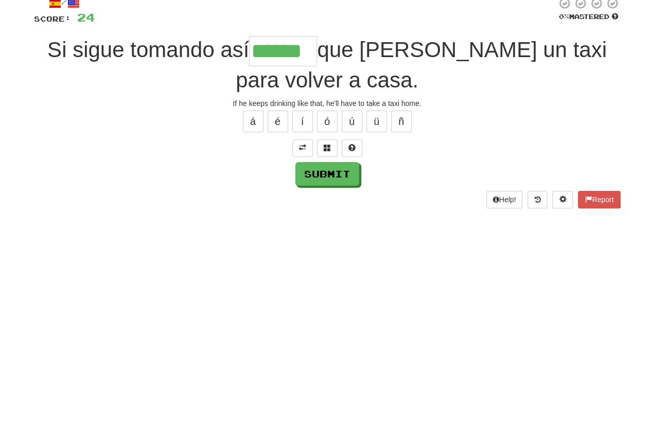
click at [315, 211] on button "Submit" at bounding box center [328, 223] width 64 height 24
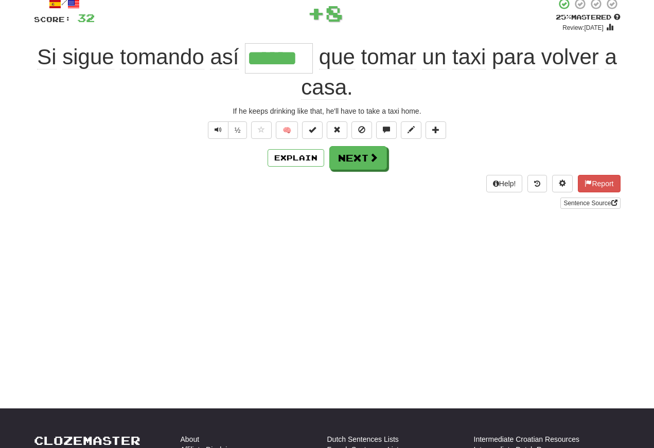
scroll to position [65, 0]
click at [219, 133] on span "Text-to-speech controls" at bounding box center [218, 129] width 7 height 7
click at [220, 127] on span "Text-to-speech controls" at bounding box center [218, 129] width 7 height 7
click at [226, 132] on button "Text-to-speech controls" at bounding box center [218, 131] width 21 height 18
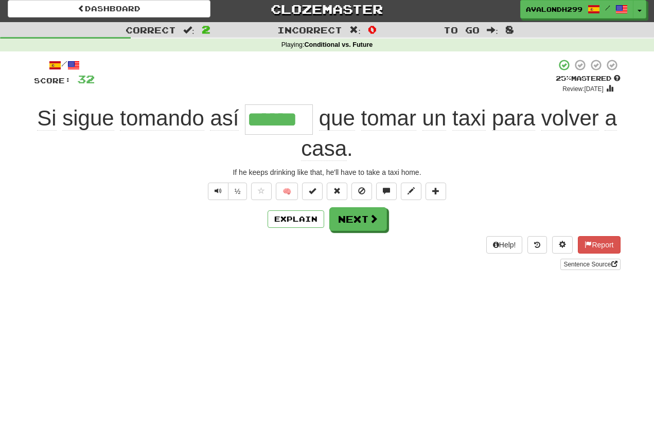
scroll to position [0, 0]
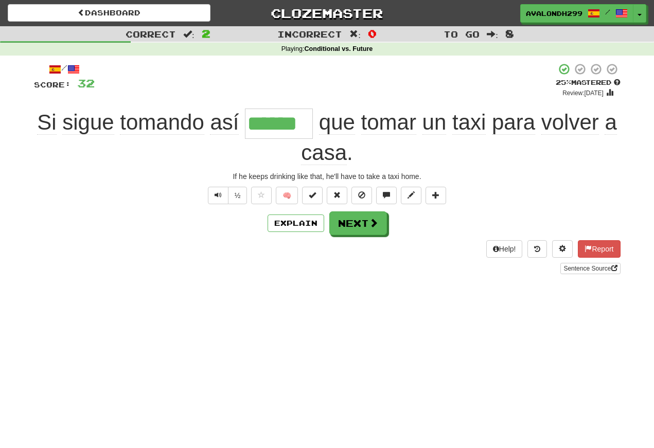
click at [217, 195] on span "Text-to-speech controls" at bounding box center [218, 195] width 7 height 7
click at [351, 222] on button "Next" at bounding box center [359, 224] width 58 height 24
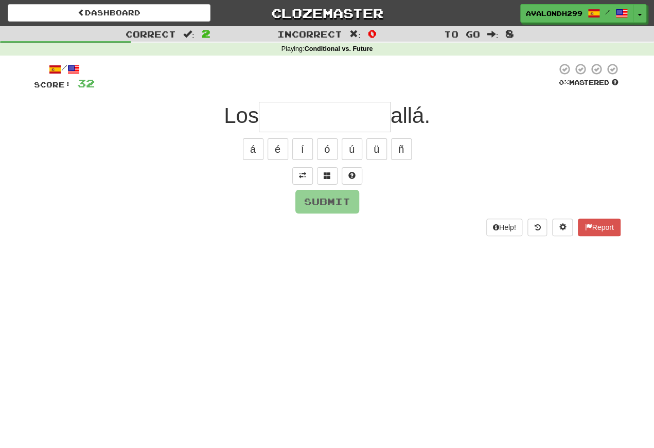
click at [302, 172] on span at bounding box center [302, 175] width 7 height 7
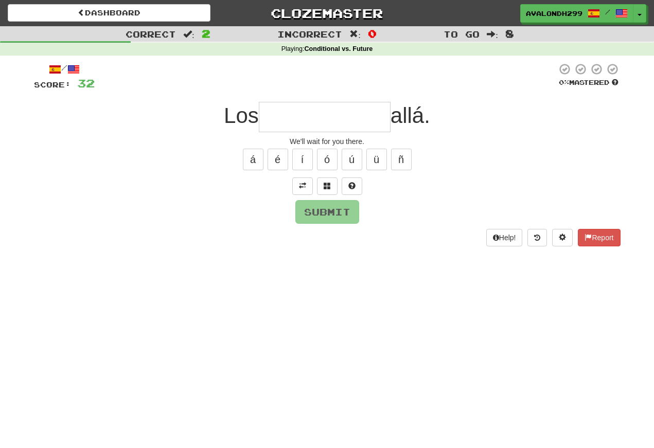
click at [278, 122] on input "text" at bounding box center [325, 117] width 132 height 30
click at [282, 162] on button "é" at bounding box center [278, 160] width 21 height 22
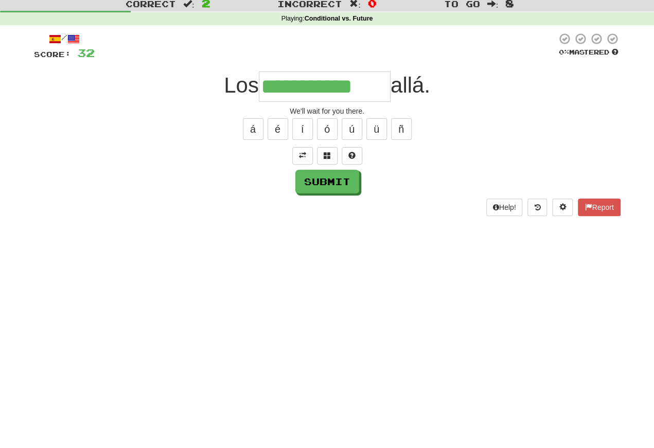
type input "**********"
click at [324, 200] on button "Submit" at bounding box center [328, 212] width 64 height 24
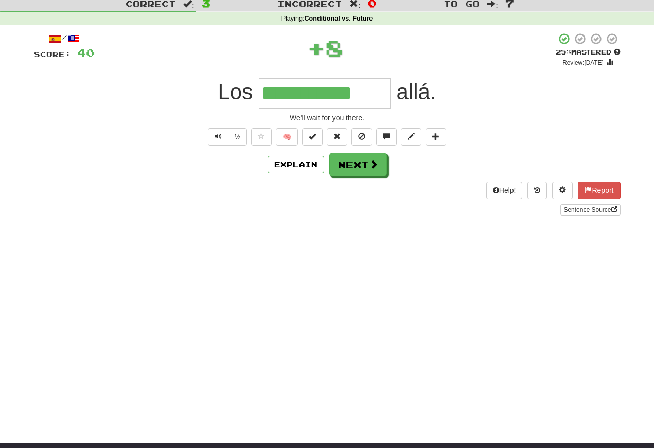
scroll to position [30, 0]
click at [217, 135] on span "Text-to-speech controls" at bounding box center [218, 136] width 7 height 7
click at [215, 133] on span "Text-to-speech controls" at bounding box center [218, 136] width 7 height 7
click at [217, 138] on span "Text-to-speech controls" at bounding box center [218, 136] width 7 height 7
click at [221, 135] on button "Text-to-speech controls" at bounding box center [218, 137] width 21 height 18
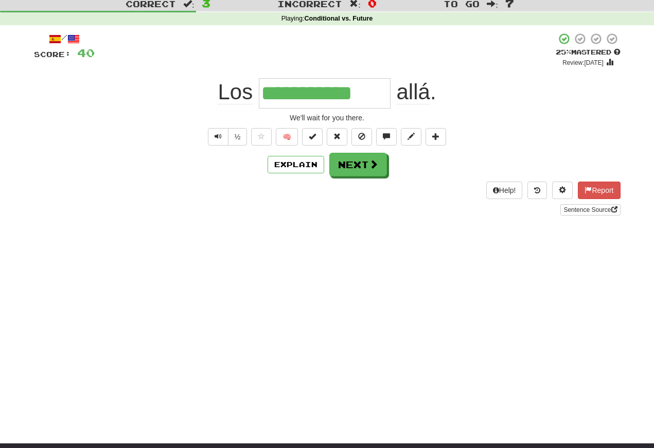
click at [220, 135] on span "Text-to-speech controls" at bounding box center [218, 136] width 7 height 7
click at [350, 171] on button "Next" at bounding box center [359, 165] width 58 height 24
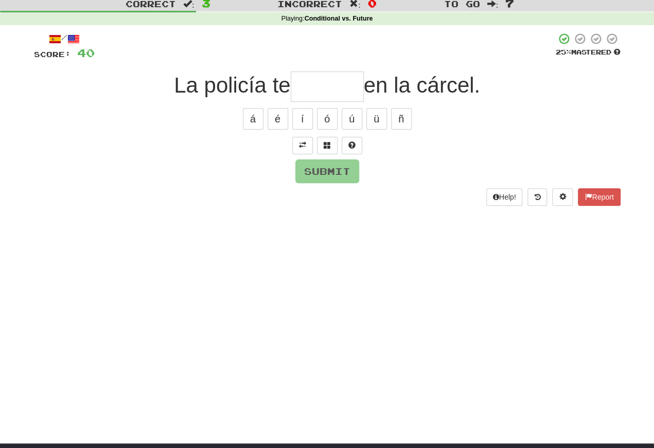
click at [305, 143] on span at bounding box center [302, 145] width 7 height 7
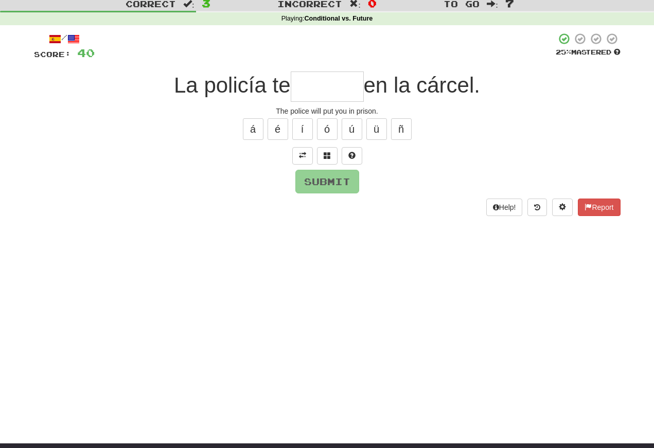
click at [305, 100] on input "text" at bounding box center [327, 87] width 73 height 30
type input "*"
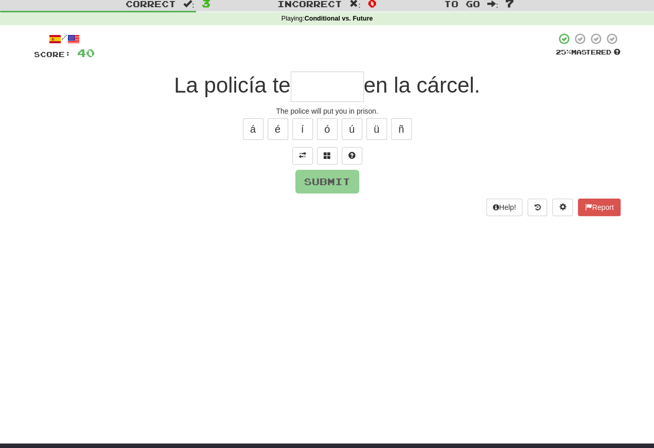
type input "*"
click at [331, 152] on span at bounding box center [327, 155] width 7 height 7
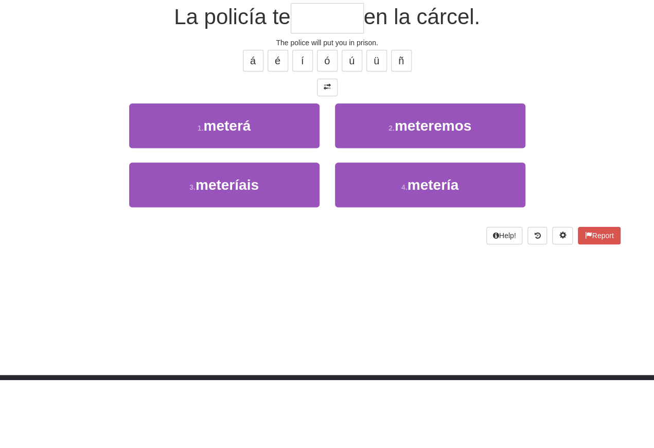
click at [198, 193] on small "1 ." at bounding box center [201, 197] width 6 height 8
type input "******"
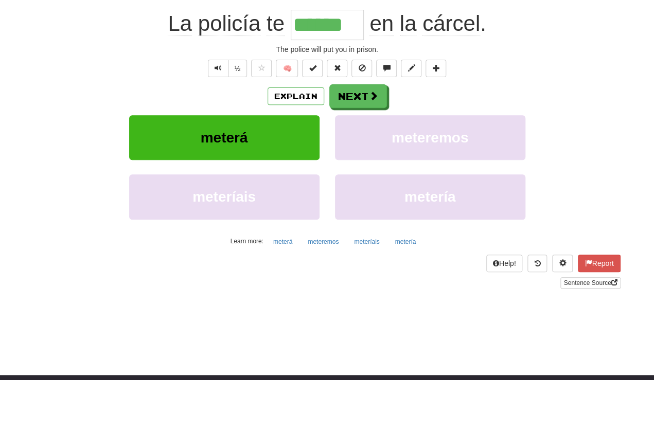
scroll to position [99, 0]
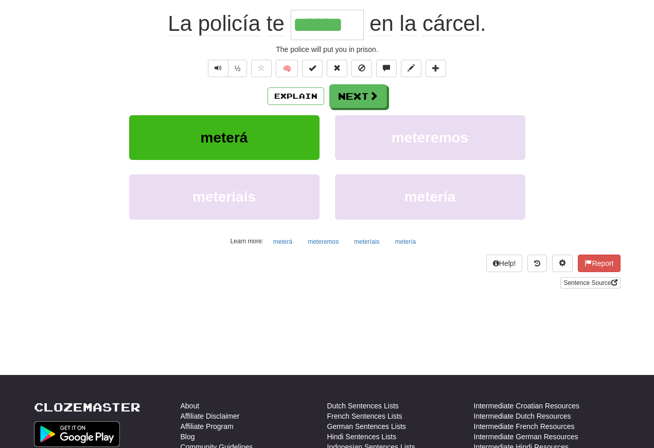
click at [210, 64] on button "Text-to-speech controls" at bounding box center [218, 69] width 21 height 18
click at [222, 73] on button "Text-to-speech controls" at bounding box center [218, 69] width 21 height 18
click at [215, 67] on span "Text-to-speech controls" at bounding box center [218, 67] width 7 height 7
click at [221, 70] on button "Text-to-speech controls" at bounding box center [218, 69] width 21 height 18
click at [222, 64] on button "Text-to-speech controls" at bounding box center [218, 69] width 21 height 18
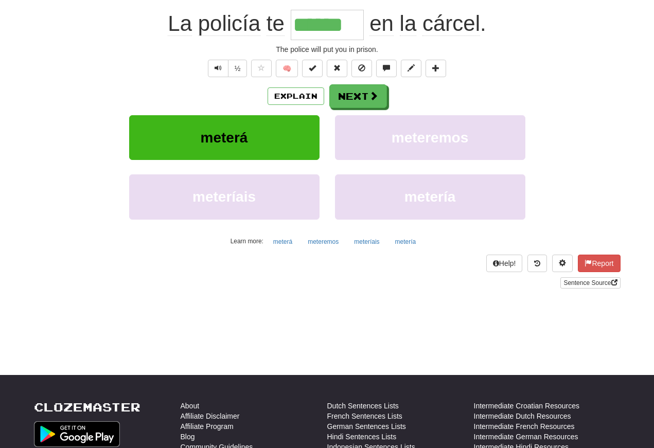
click at [218, 69] on span "Text-to-speech controls" at bounding box center [218, 67] width 7 height 7
click at [217, 71] on span "Text-to-speech controls" at bounding box center [218, 67] width 7 height 7
click at [220, 74] on button "Text-to-speech controls" at bounding box center [218, 69] width 21 height 18
click at [222, 65] on button "Text-to-speech controls" at bounding box center [218, 69] width 21 height 18
click at [366, 102] on button "Next" at bounding box center [359, 96] width 58 height 24
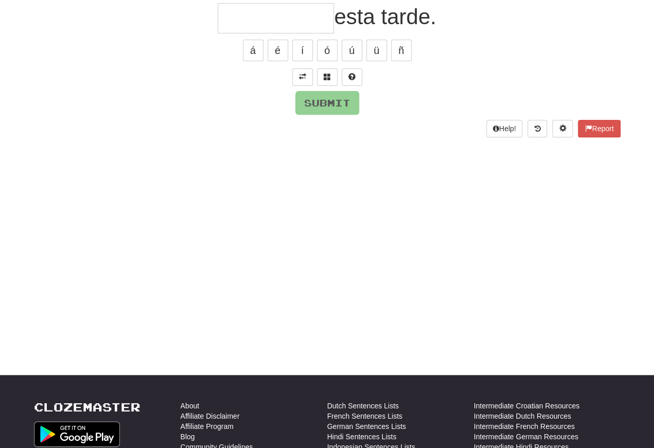
click at [299, 76] on span at bounding box center [302, 76] width 7 height 7
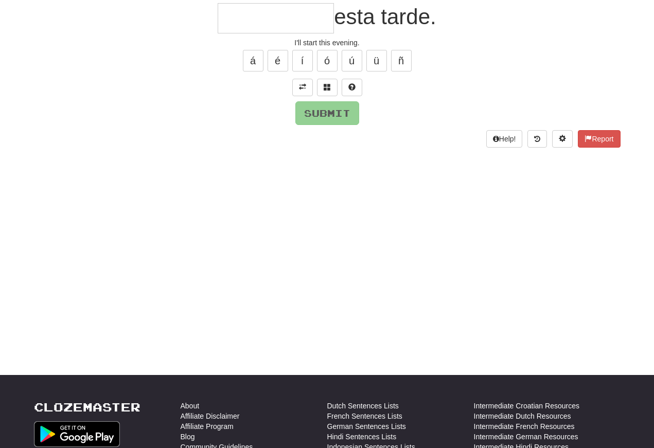
click at [232, 22] on input "text" at bounding box center [276, 18] width 116 height 30
type input "*"
click at [327, 81] on button at bounding box center [327, 88] width 21 height 18
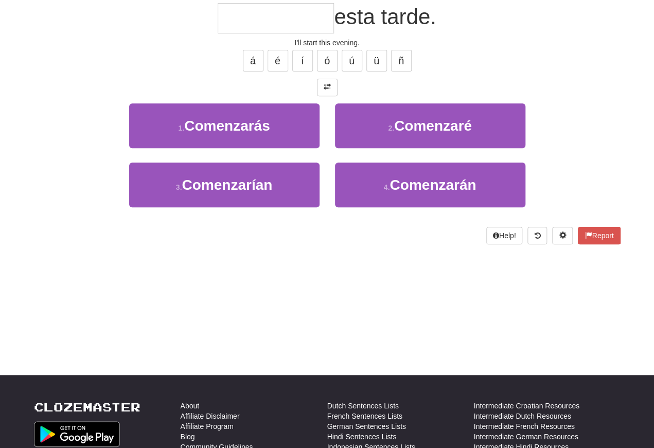
click at [360, 120] on button "2 . Comenzaré" at bounding box center [430, 125] width 191 height 45
type input "*********"
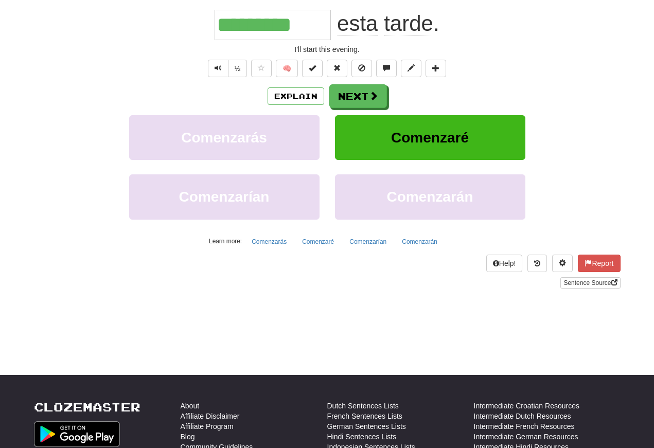
click at [1, 94] on div "Correct : 5 Incorrect : 0 To go : 5 Playing : Conditional vs. Future / Score: 5…" at bounding box center [327, 115] width 654 height 376
click at [222, 70] on button "Text-to-speech controls" at bounding box center [218, 69] width 21 height 18
click at [222, 68] on button "Text-to-speech controls" at bounding box center [218, 69] width 21 height 18
click at [220, 67] on span "Text-to-speech controls" at bounding box center [218, 67] width 7 height 7
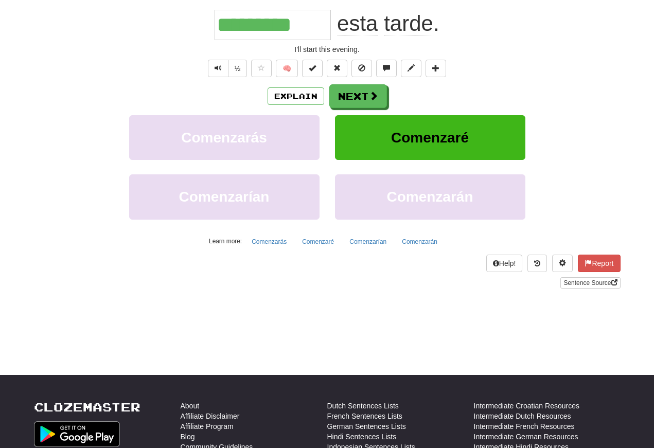
click at [226, 74] on button "Text-to-speech controls" at bounding box center [218, 69] width 21 height 18
click at [215, 67] on span "Text-to-speech controls" at bounding box center [218, 67] width 7 height 7
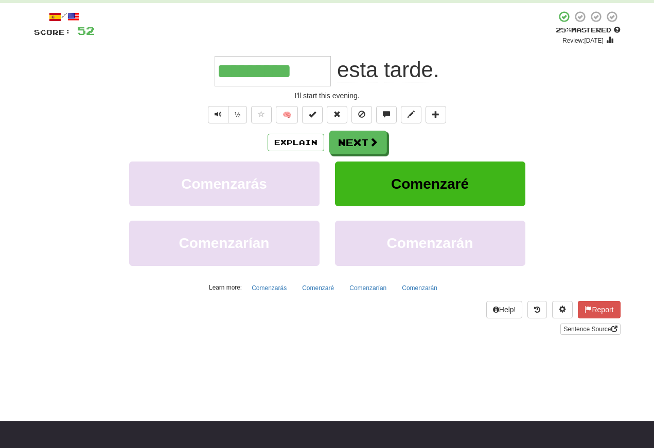
scroll to position [49, 0]
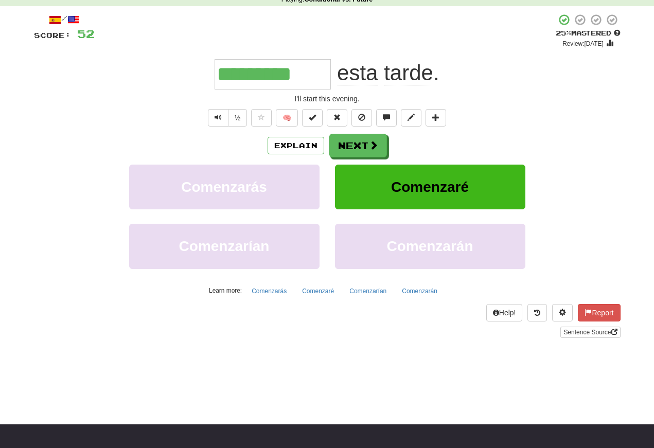
click at [214, 111] on button "Text-to-speech controls" at bounding box center [218, 118] width 21 height 18
click at [218, 117] on span "Text-to-speech controls" at bounding box center [218, 117] width 7 height 7
click at [214, 111] on button "Text-to-speech controls" at bounding box center [218, 118] width 21 height 18
click at [347, 136] on button "Next" at bounding box center [359, 146] width 58 height 24
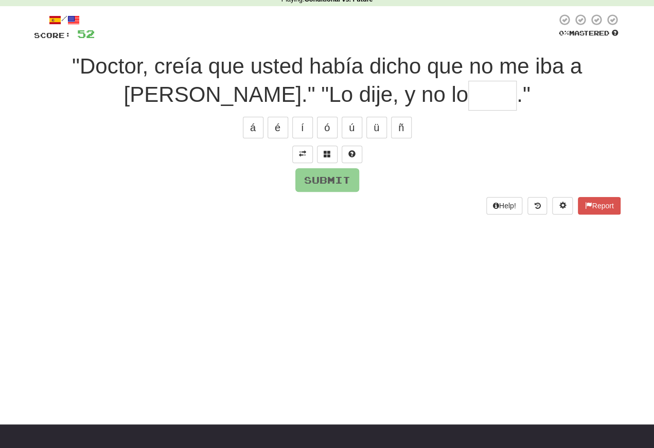
click at [305, 153] on span at bounding box center [302, 153] width 7 height 7
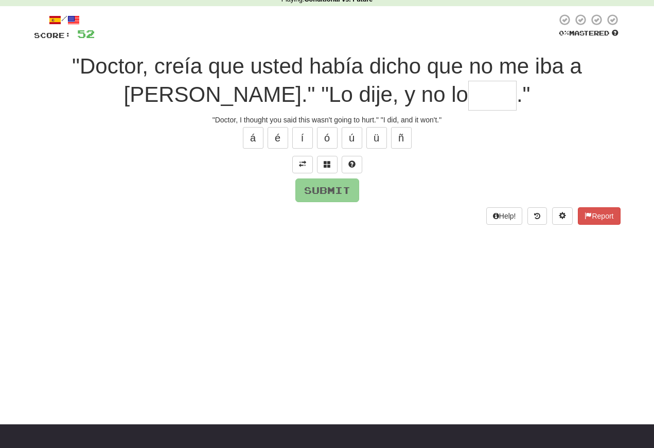
click at [469, 102] on input "text" at bounding box center [493, 96] width 48 height 30
type input "*"
click at [252, 152] on div "/ Score: 52 0 % Mastered "Doctor, creía que usted había dicho que no me iba a d…" at bounding box center [327, 119] width 587 height 212
click at [252, 137] on button "á" at bounding box center [253, 138] width 21 height 22
type input "****"
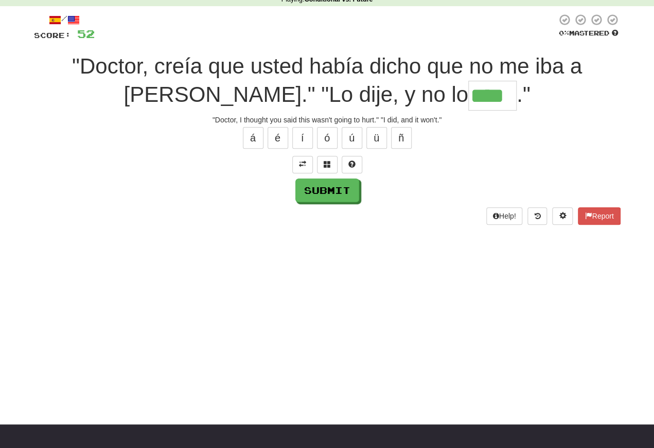
click at [308, 194] on button "Submit" at bounding box center [328, 191] width 64 height 24
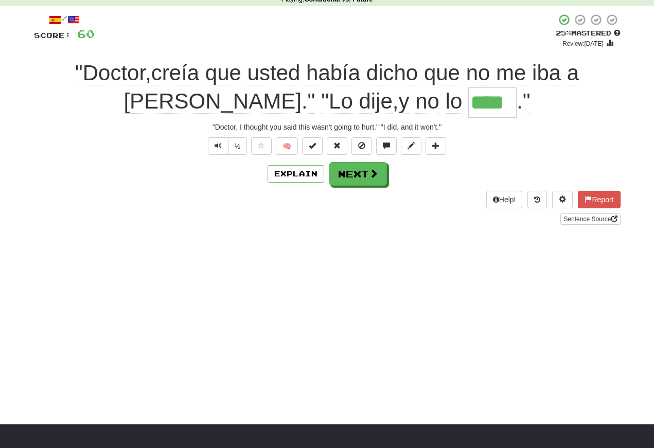
click at [215, 142] on span "Text-to-speech controls" at bounding box center [218, 145] width 7 height 7
click at [221, 150] on button "Text-to-speech controls" at bounding box center [218, 146] width 21 height 18
click at [359, 172] on button "Next" at bounding box center [359, 174] width 58 height 24
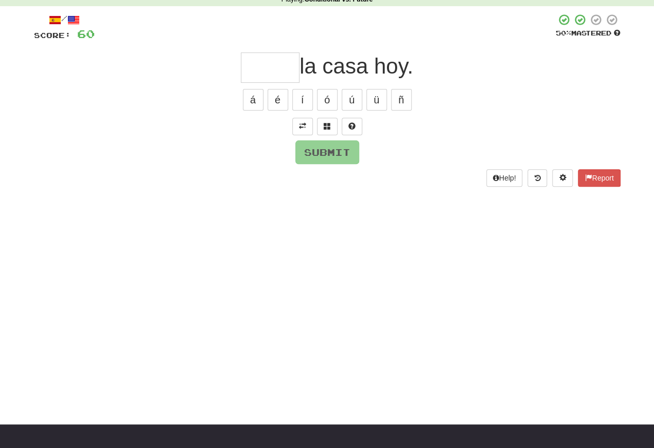
click at [301, 124] on span at bounding box center [302, 126] width 7 height 7
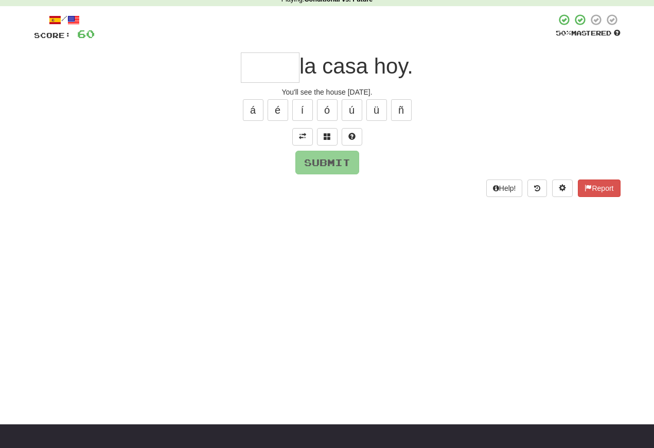
click at [247, 67] on input "text" at bounding box center [270, 68] width 59 height 30
click at [250, 110] on button "á" at bounding box center [253, 110] width 21 height 22
click at [313, 168] on button "Submit" at bounding box center [328, 163] width 64 height 24
type input "*****"
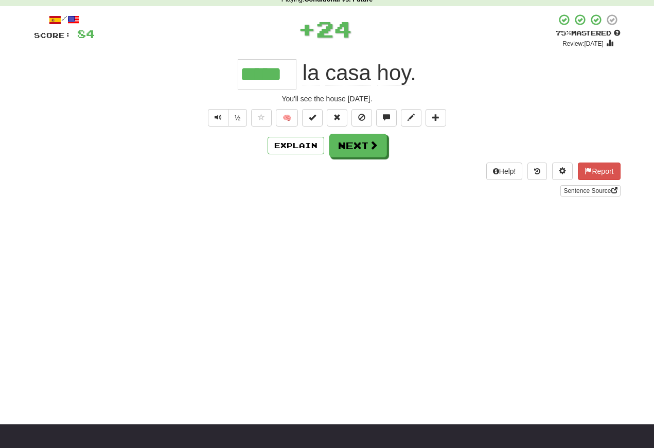
click at [217, 121] on span "Text-to-speech controls" at bounding box center [218, 117] width 7 height 7
click at [219, 116] on span "Text-to-speech controls" at bounding box center [218, 117] width 7 height 7
click at [218, 117] on span "Text-to-speech controls" at bounding box center [218, 117] width 7 height 7
click at [215, 114] on span "Text-to-speech controls" at bounding box center [218, 117] width 7 height 7
click at [214, 113] on button "Text-to-speech controls" at bounding box center [218, 118] width 21 height 18
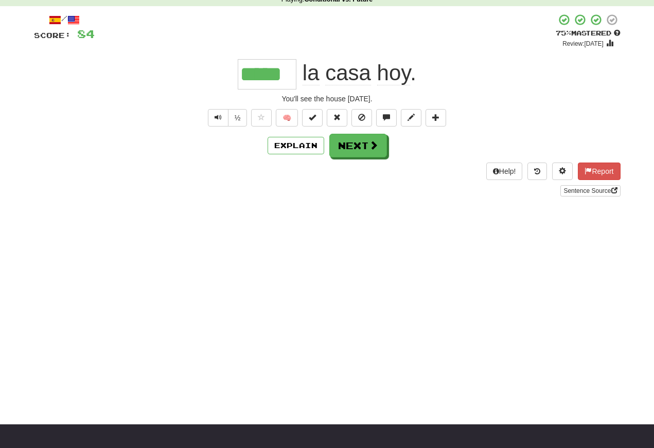
click at [218, 115] on span "Text-to-speech controls" at bounding box center [218, 117] width 7 height 7
click at [353, 150] on button "Next" at bounding box center [359, 146] width 58 height 24
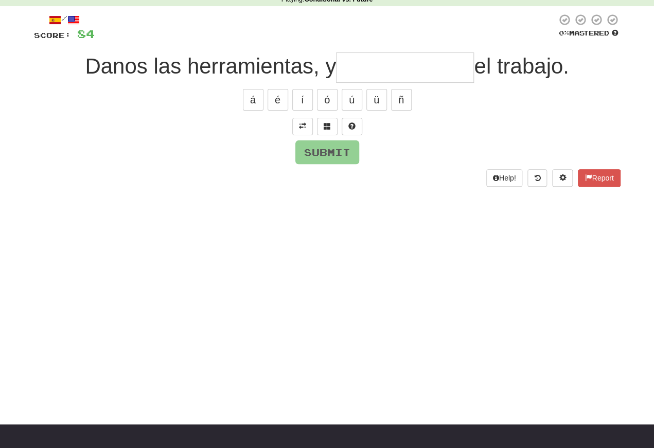
click at [303, 128] on span at bounding box center [302, 126] width 7 height 7
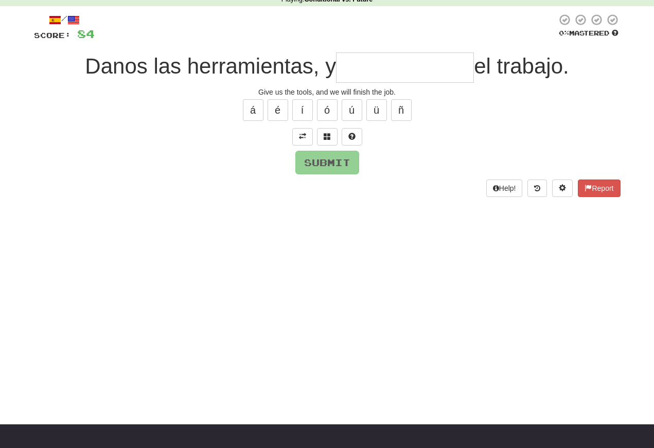
click at [342, 74] on input "text" at bounding box center [405, 68] width 138 height 30
type input "*"
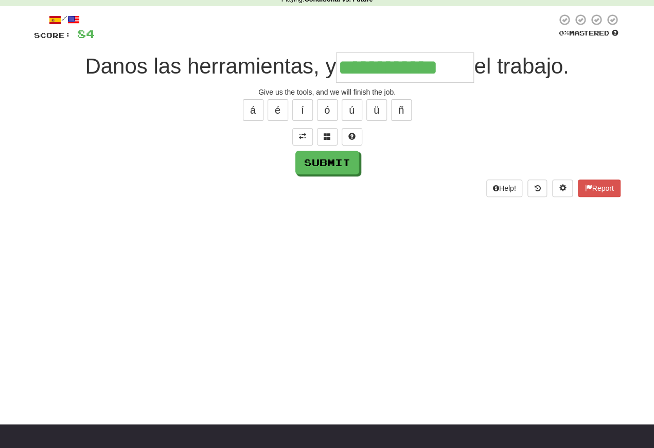
type input "**********"
click at [323, 179] on div "**********" at bounding box center [327, 104] width 587 height 183
click at [321, 158] on button "Submit" at bounding box center [328, 163] width 64 height 24
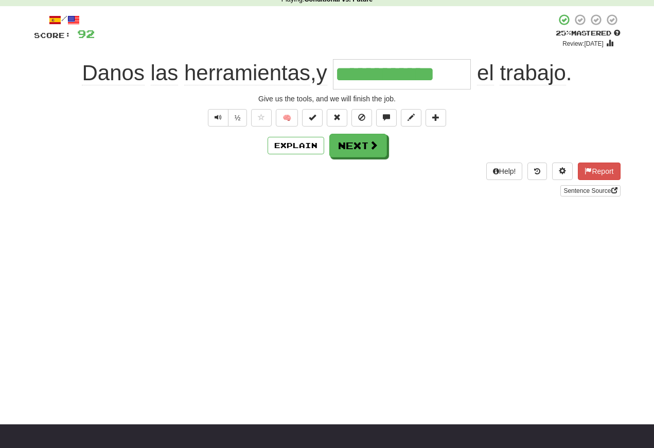
click at [218, 119] on span "Text-to-speech controls" at bounding box center [218, 117] width 7 height 7
click at [218, 121] on span "Text-to-speech controls" at bounding box center [218, 117] width 7 height 7
click at [218, 120] on span "Text-to-speech controls" at bounding box center [218, 117] width 7 height 7
click at [220, 118] on span "Text-to-speech controls" at bounding box center [218, 117] width 7 height 7
click at [217, 119] on span "Text-to-speech controls" at bounding box center [218, 117] width 7 height 7
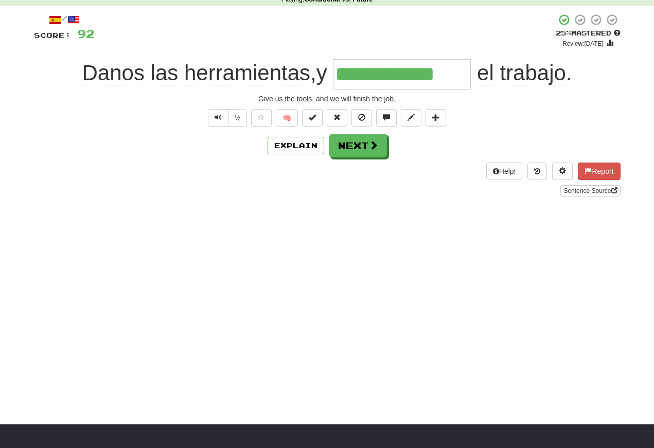
click at [356, 144] on button "Next" at bounding box center [359, 146] width 58 height 24
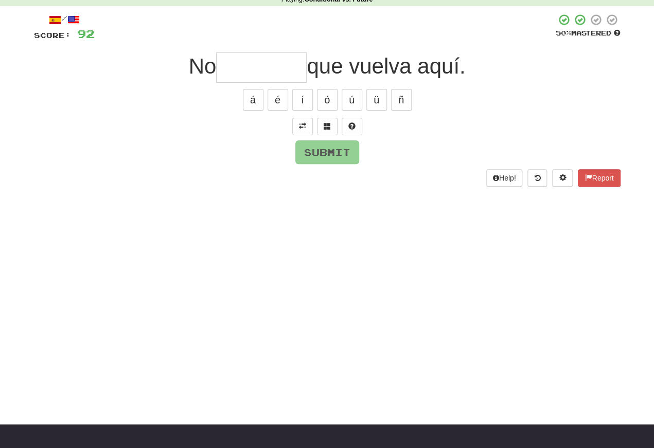
click at [303, 126] on span at bounding box center [302, 126] width 7 height 7
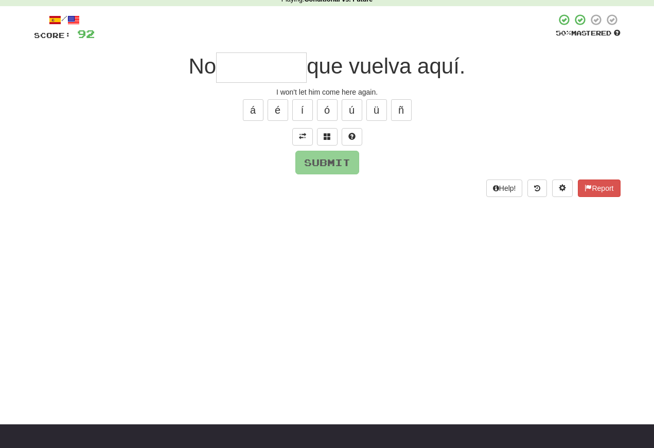
click at [219, 68] on input "text" at bounding box center [261, 68] width 91 height 30
click at [279, 113] on button "é" at bounding box center [278, 110] width 21 height 22
click at [276, 107] on button "é" at bounding box center [278, 110] width 21 height 22
type input "*********"
click at [316, 162] on button "Submit" at bounding box center [328, 163] width 64 height 24
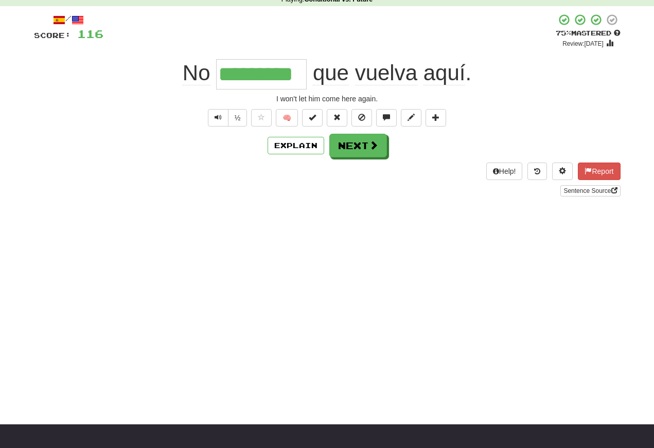
click at [194, 78] on span "No" at bounding box center [197, 73] width 28 height 25
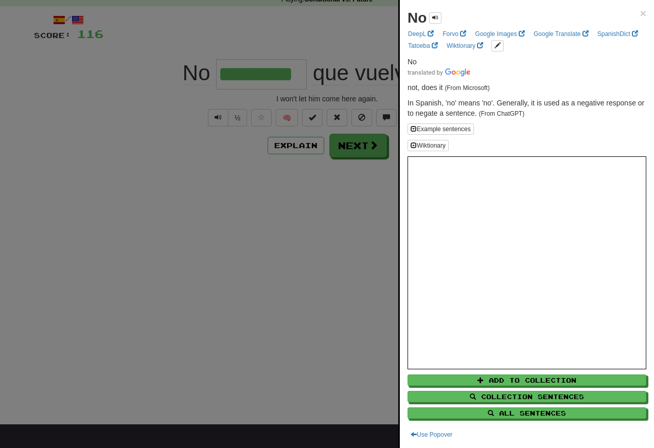
click at [317, 303] on div at bounding box center [327, 224] width 654 height 448
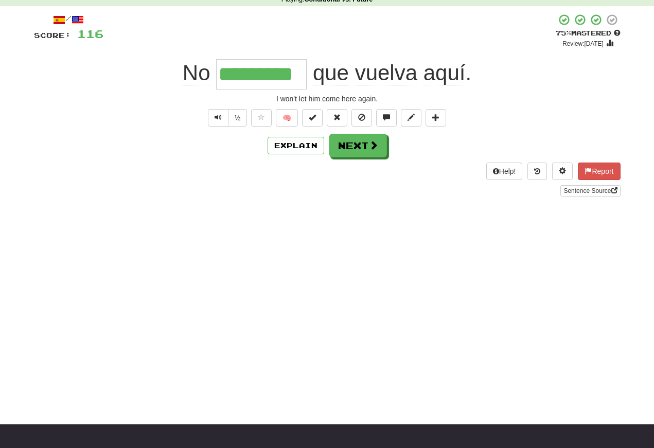
click at [221, 120] on button "Text-to-speech controls" at bounding box center [218, 118] width 21 height 18
click at [215, 119] on span "Text-to-speech controls" at bounding box center [218, 117] width 7 height 7
click at [219, 119] on span "Text-to-speech controls" at bounding box center [218, 117] width 7 height 7
click at [223, 121] on button "Text-to-speech controls" at bounding box center [218, 118] width 21 height 18
click at [218, 124] on button "Text-to-speech controls" at bounding box center [218, 118] width 21 height 18
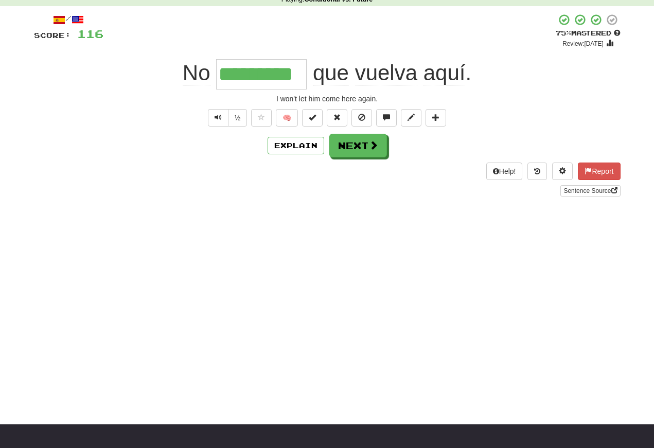
click at [352, 148] on button "Next" at bounding box center [359, 146] width 58 height 24
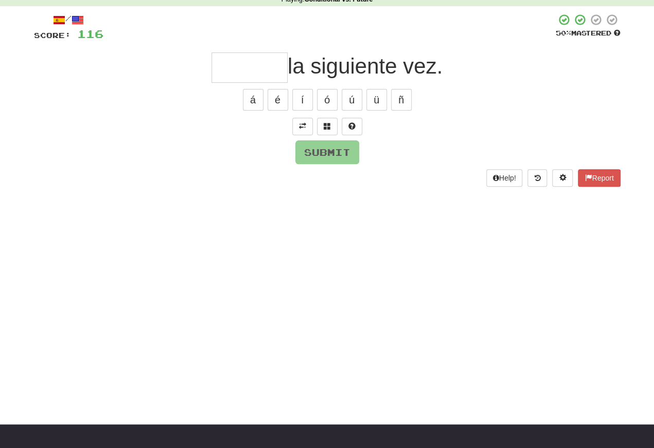
click at [298, 123] on button at bounding box center [302, 127] width 21 height 18
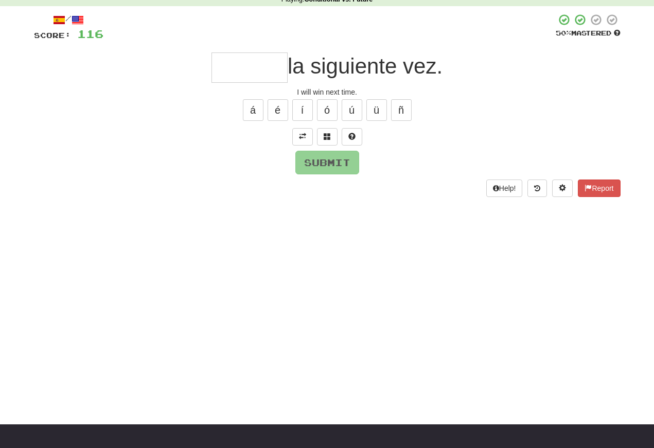
click at [221, 69] on input "text" at bounding box center [250, 68] width 76 height 30
click at [276, 110] on button "é" at bounding box center [278, 110] width 21 height 22
click at [308, 163] on button "Submit" at bounding box center [328, 163] width 64 height 24
type input "******"
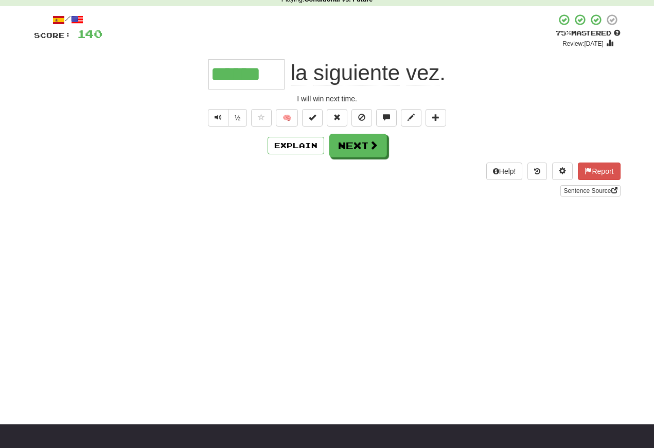
click at [215, 118] on span "Text-to-speech controls" at bounding box center [218, 117] width 7 height 7
click at [219, 117] on span "Text-to-speech controls" at bounding box center [218, 117] width 7 height 7
click at [221, 120] on button "Text-to-speech controls" at bounding box center [218, 118] width 21 height 18
click at [223, 119] on button "Text-to-speech controls" at bounding box center [218, 118] width 21 height 18
click at [221, 118] on button "Text-to-speech controls" at bounding box center [218, 118] width 21 height 18
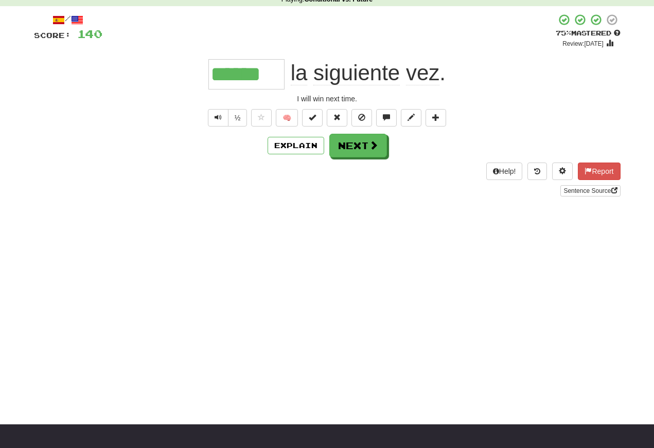
click at [227, 116] on button "Text-to-speech controls" at bounding box center [218, 118] width 21 height 18
click at [222, 116] on button "Text-to-speech controls" at bounding box center [218, 118] width 21 height 18
click at [224, 119] on button "Text-to-speech controls" at bounding box center [218, 118] width 21 height 18
click at [348, 143] on button "Next" at bounding box center [359, 146] width 58 height 24
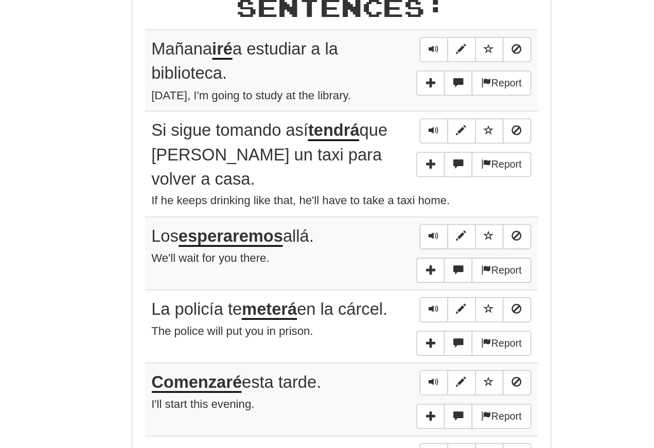
scroll to position [444, 0]
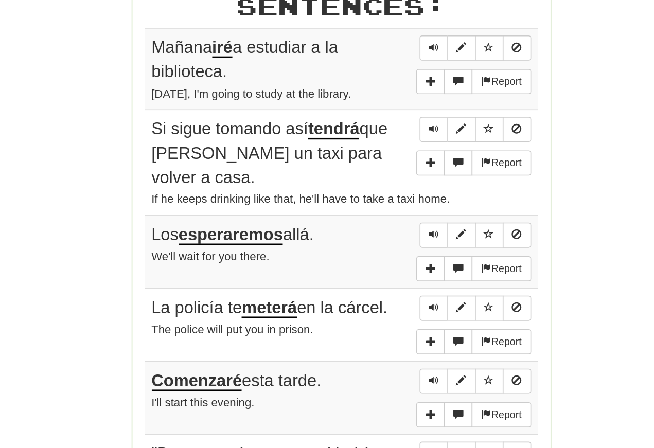
click at [381, 188] on span "Sentence controls" at bounding box center [384, 191] width 6 height 6
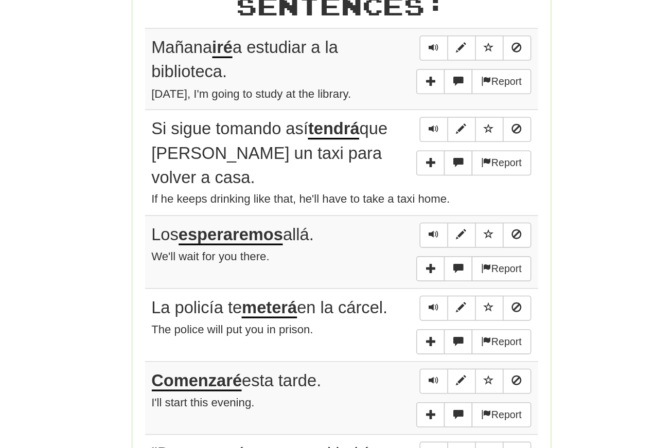
click at [381, 238] on span "Sentence controls" at bounding box center [384, 241] width 6 height 6
click at [375, 234] on button "Sentence controls" at bounding box center [384, 241] width 18 height 15
click at [381, 238] on span "Sentence controls" at bounding box center [384, 241] width 6 height 6
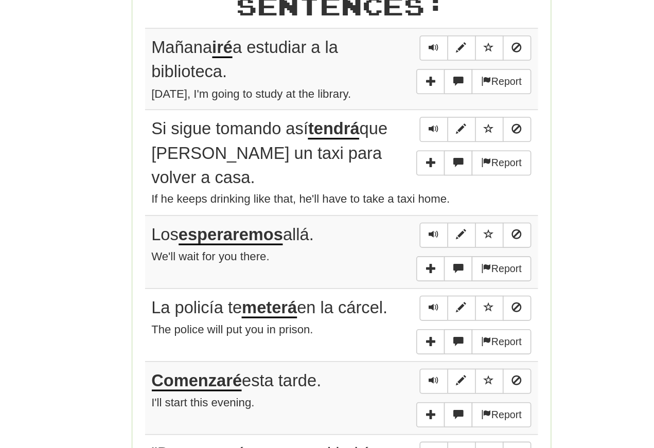
click at [381, 238] on span "Sentence controls" at bounding box center [384, 241] width 6 height 6
click at [381, 303] on span "Sentence controls" at bounding box center [384, 306] width 6 height 6
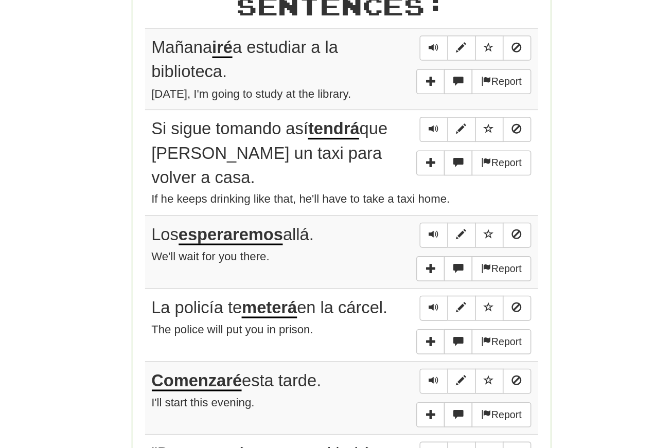
click at [381, 303] on span "Sentence controls" at bounding box center [384, 306] width 6 height 6
click at [375, 299] on button "Sentence controls" at bounding box center [384, 306] width 18 height 15
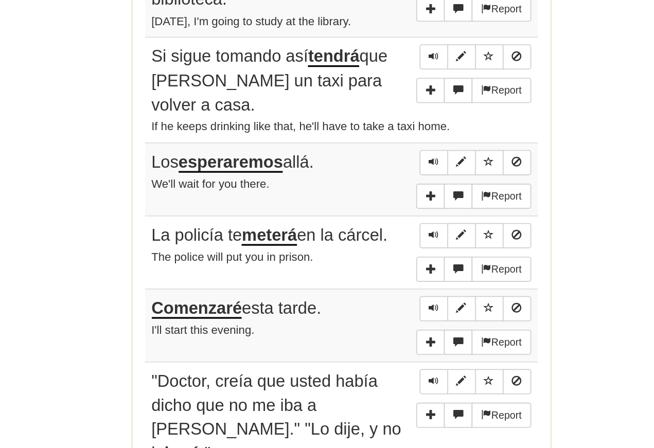
click at [381, 258] on span "Sentence controls" at bounding box center [384, 261] width 6 height 6
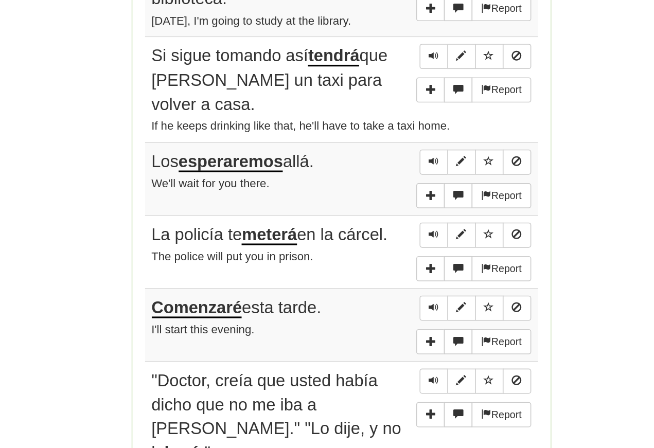
click at [381, 303] on span "Sentence controls" at bounding box center [384, 306] width 6 height 6
click at [381, 348] on span "Sentence controls" at bounding box center [384, 351] width 6 height 6
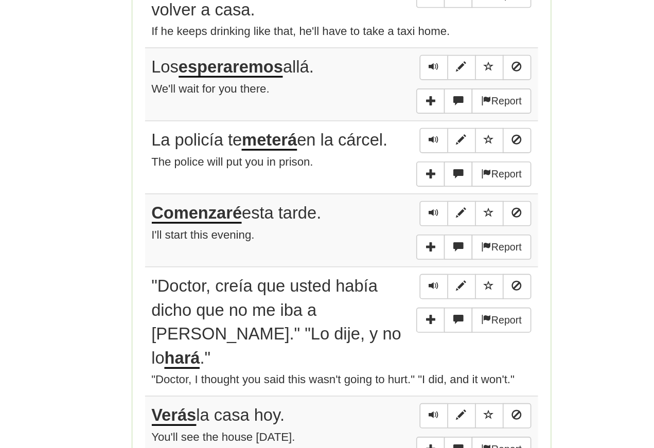
scroll to position [550, 0]
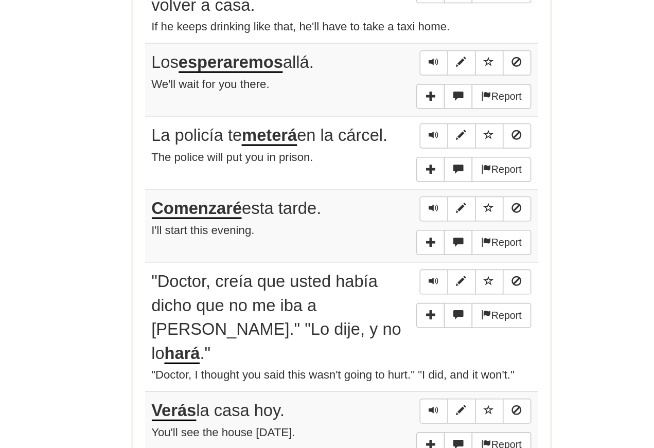
click at [381, 286] on span "Sentence controls" at bounding box center [384, 289] width 6 height 6
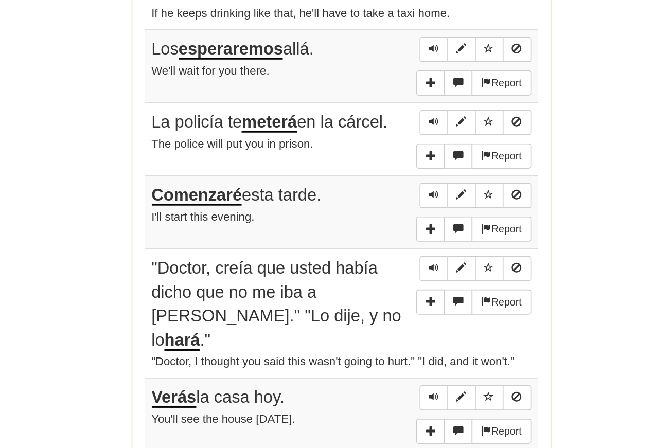
scroll to position [573, 0]
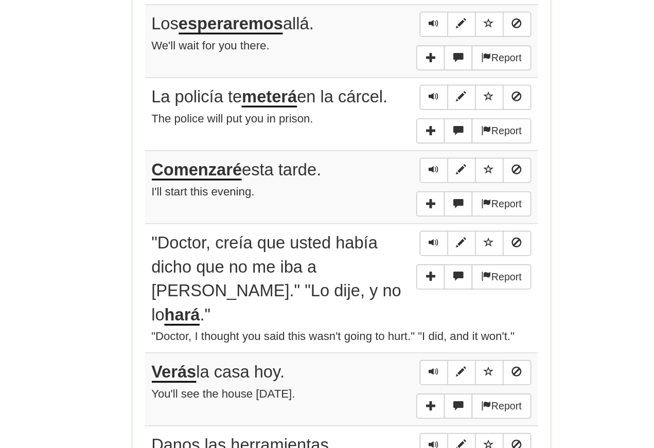
click at [381, 308] on span "Sentence controls" at bounding box center [384, 311] width 6 height 6
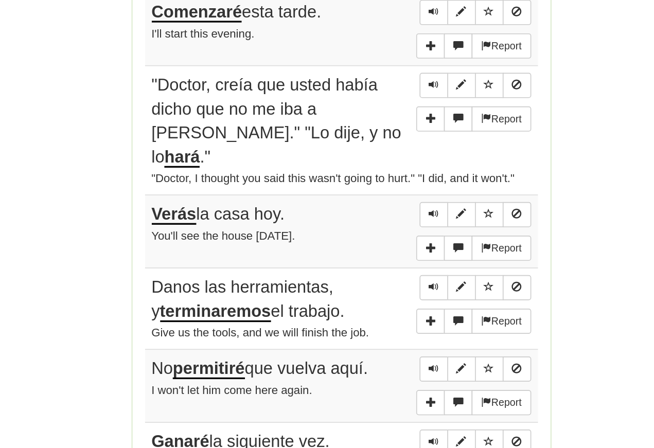
scroll to position [670, 0]
click at [381, 211] on span "Sentence controls" at bounding box center [384, 214] width 6 height 6
click at [381, 290] on span "Sentence controls" at bounding box center [384, 293] width 6 height 6
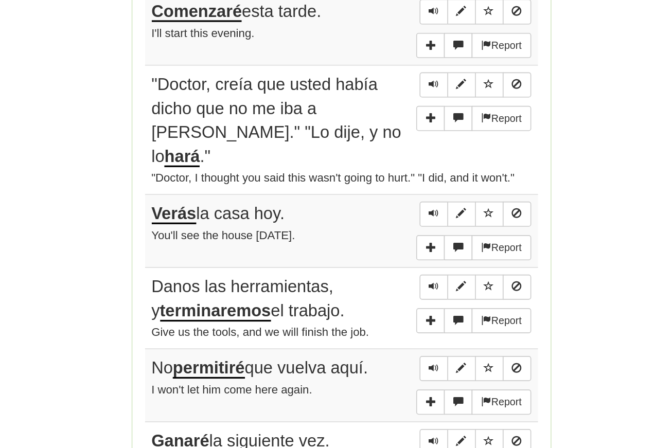
click at [381, 335] on span "Sentence controls" at bounding box center [384, 338] width 6 height 6
click at [381, 385] on span "Sentence controls" at bounding box center [384, 388] width 6 height 6
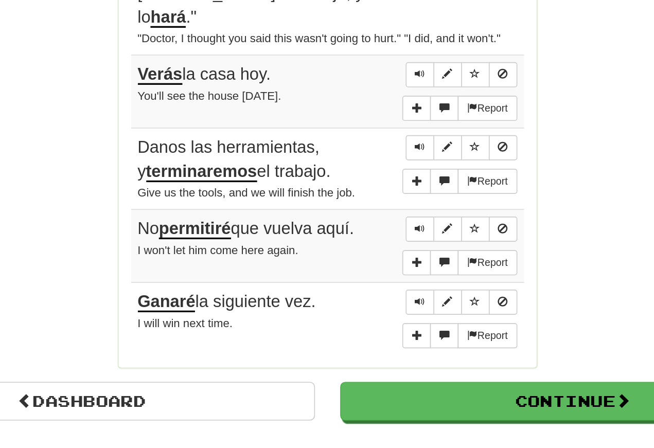
scroll to position [759, 0]
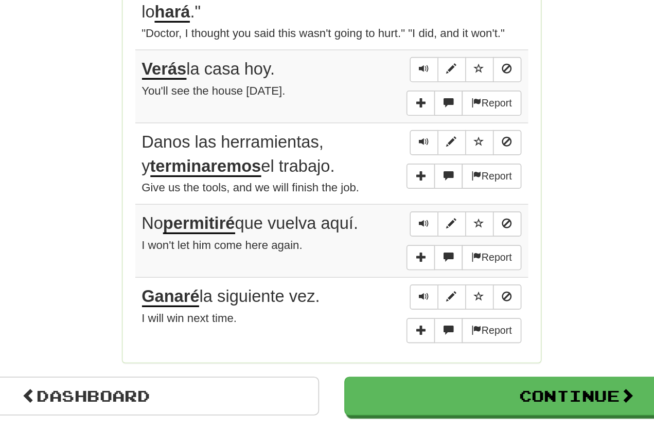
click at [381, 296] on span "Sentence controls" at bounding box center [384, 299] width 6 height 6
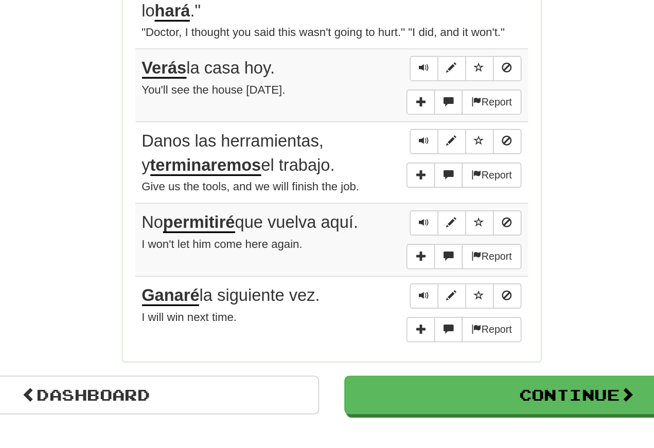
click at [381, 296] on span "Sentence controls" at bounding box center [384, 299] width 6 height 6
click at [381, 340] on span "Sentence controls" at bounding box center [384, 343] width 6 height 6
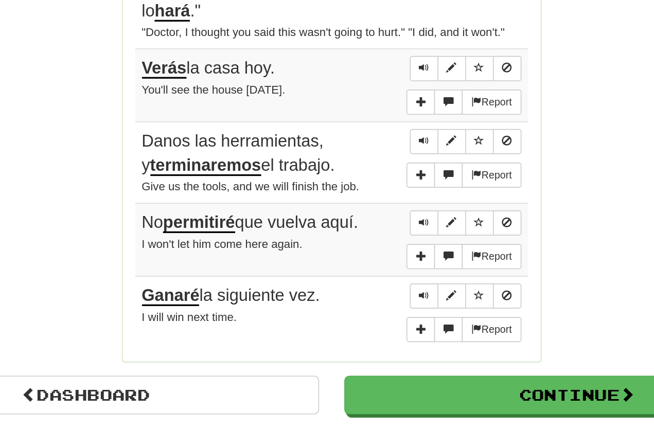
click at [381, 340] on span "Sentence controls" at bounding box center [384, 343] width 6 height 6
click at [375, 336] on button "Sentence controls" at bounding box center [384, 343] width 18 height 15
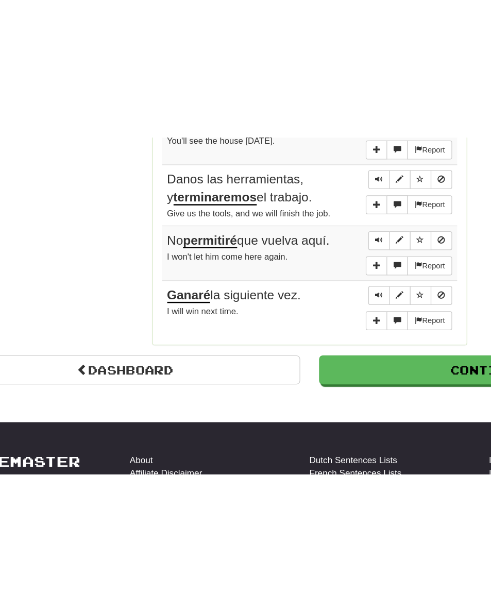
scroll to position [814, 0]
